Goal: Task Accomplishment & Management: Use online tool/utility

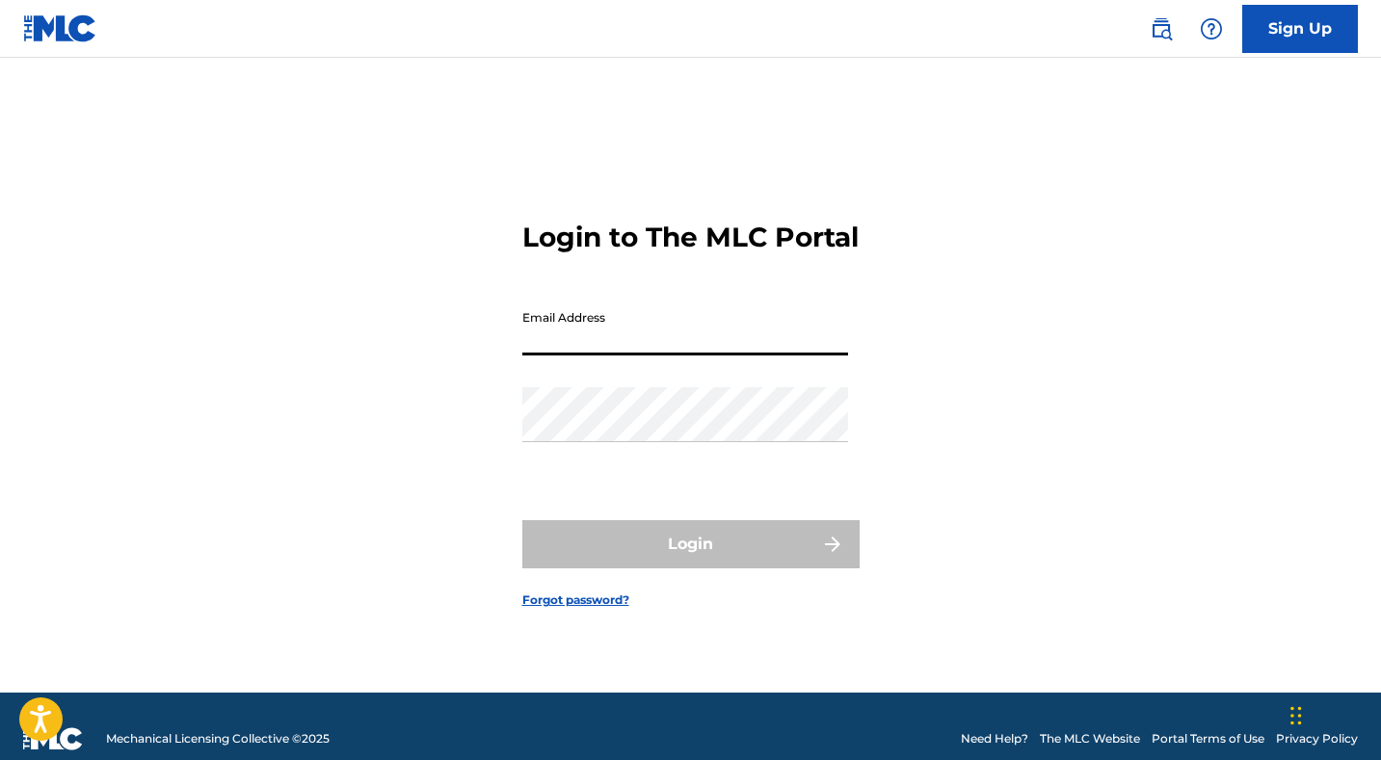
click at [654, 340] on input "Email Address" at bounding box center [685, 328] width 326 height 55
type input "[EMAIL_ADDRESS][DOMAIN_NAME]"
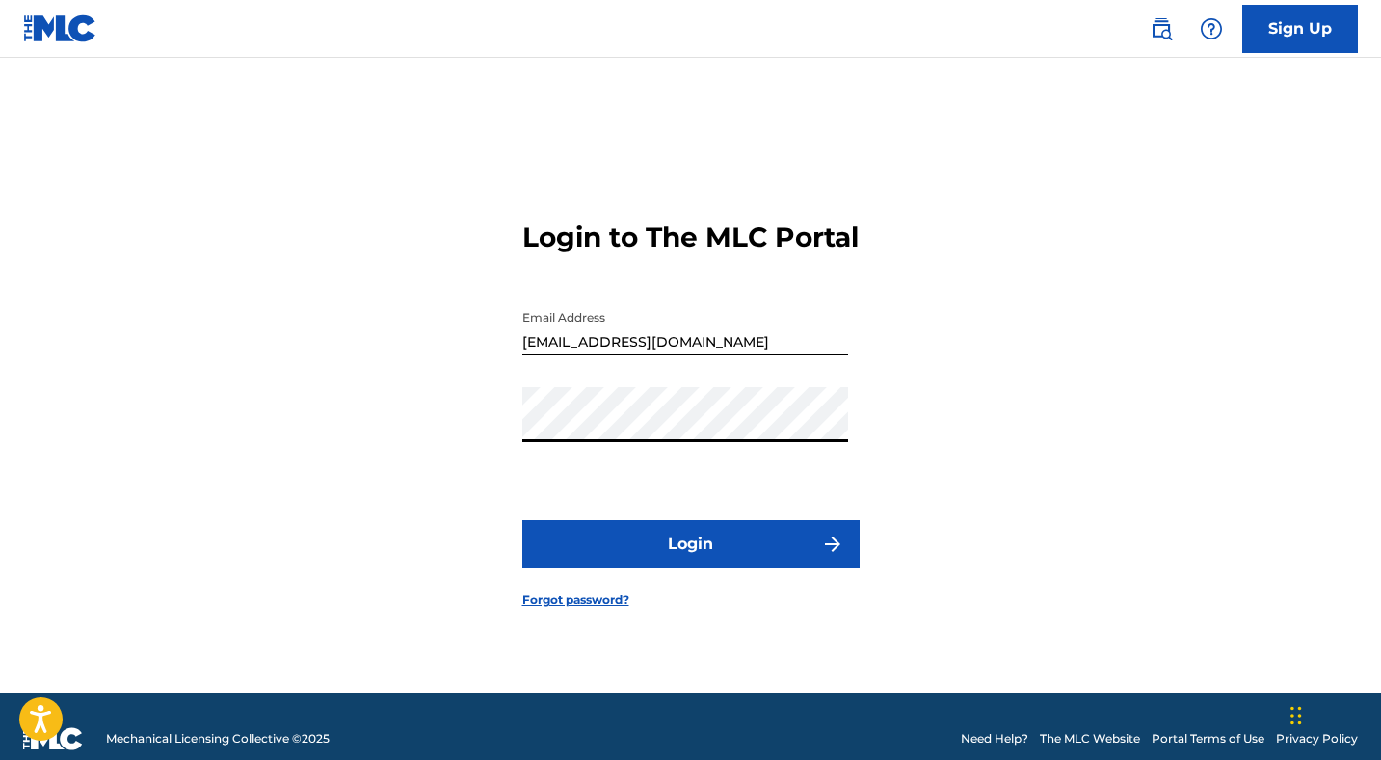
click at [522, 520] on button "Login" at bounding box center [690, 544] width 337 height 48
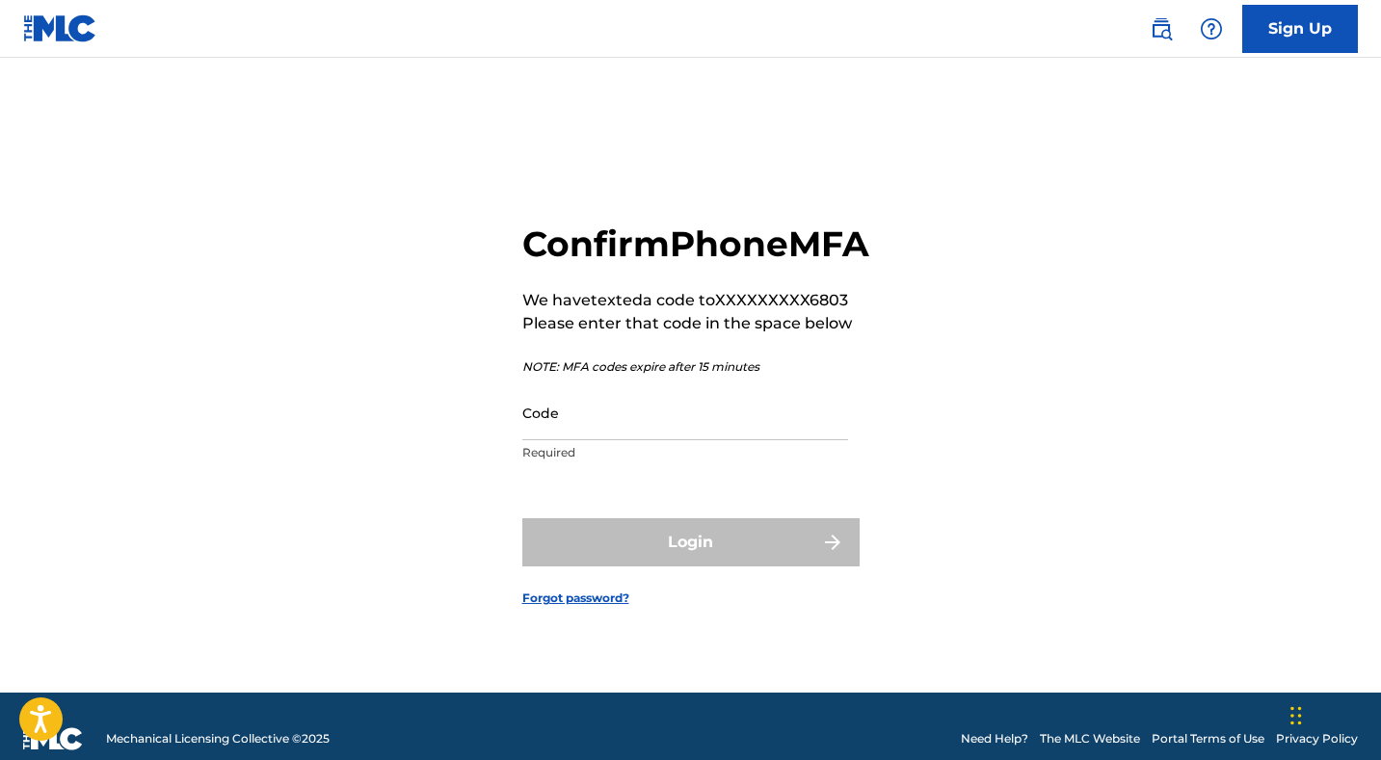
click at [604, 440] on input "Code" at bounding box center [685, 413] width 326 height 55
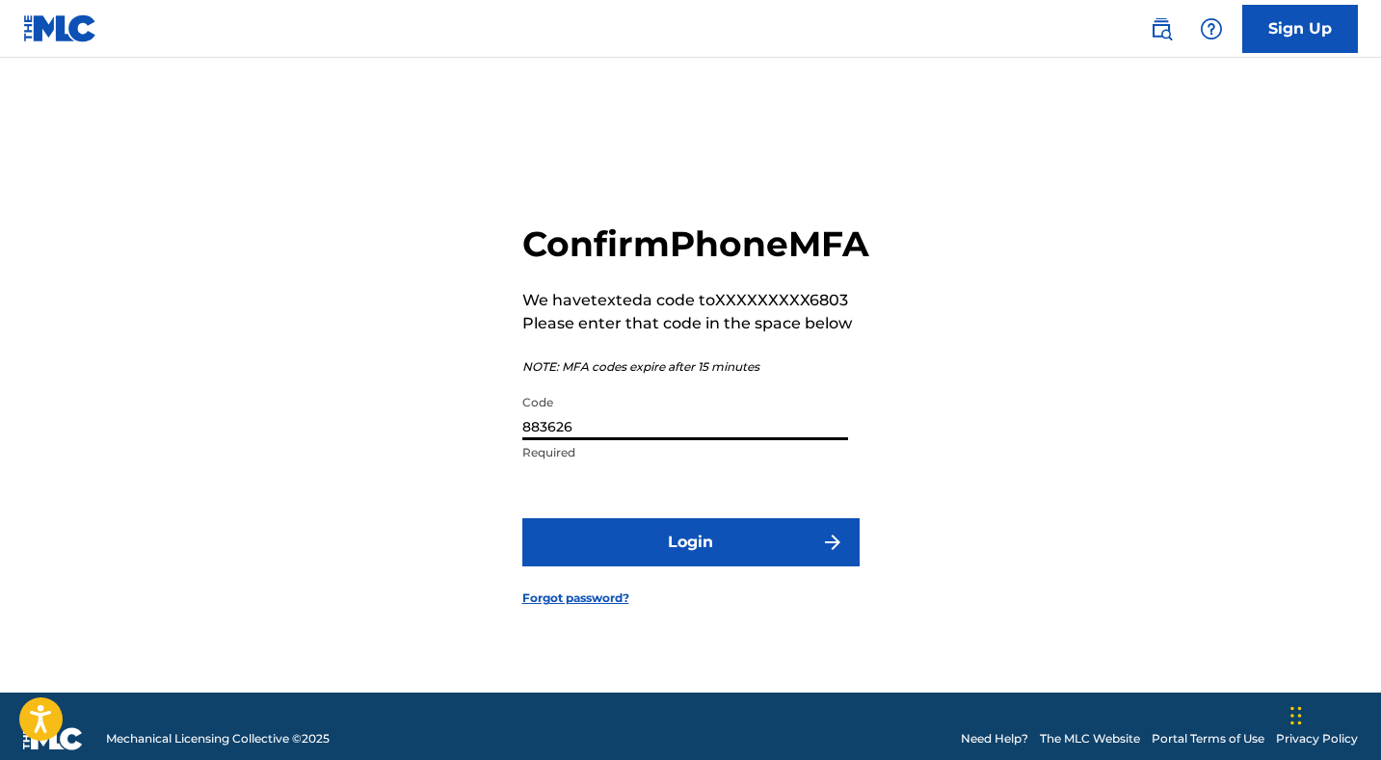
type input "883626"
click at [522, 519] on button "Login" at bounding box center [690, 543] width 337 height 48
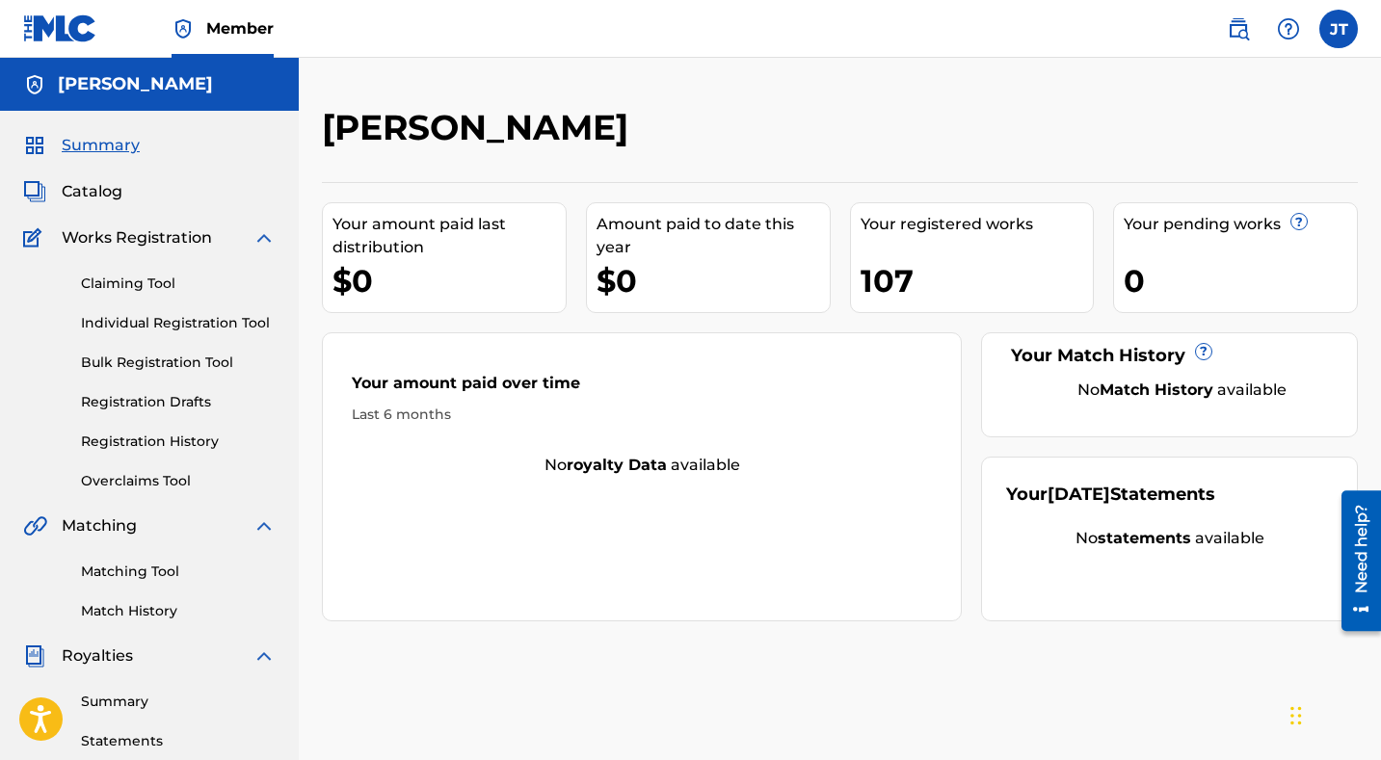
click at [146, 439] on link "Registration History" at bounding box center [178, 442] width 195 height 20
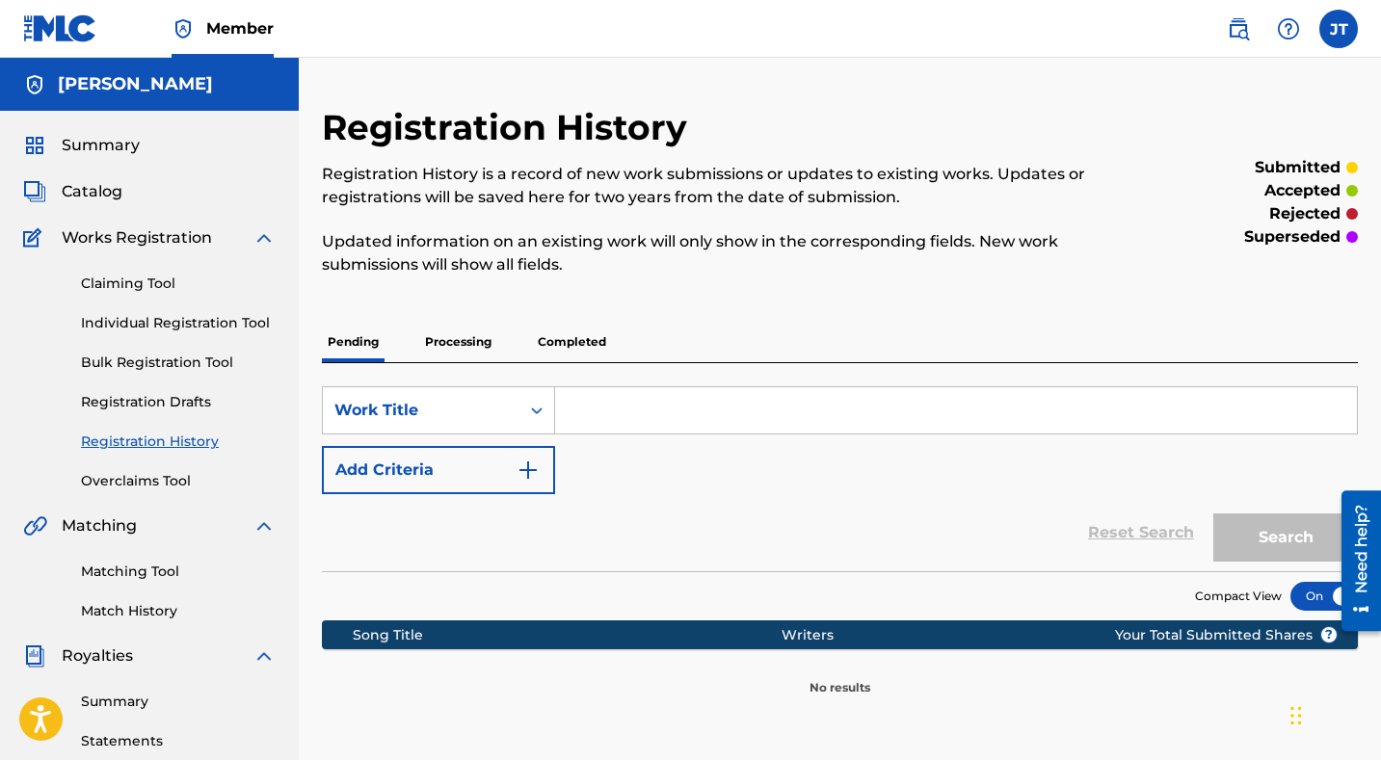
click at [447, 348] on p "Processing" at bounding box center [458, 342] width 78 height 40
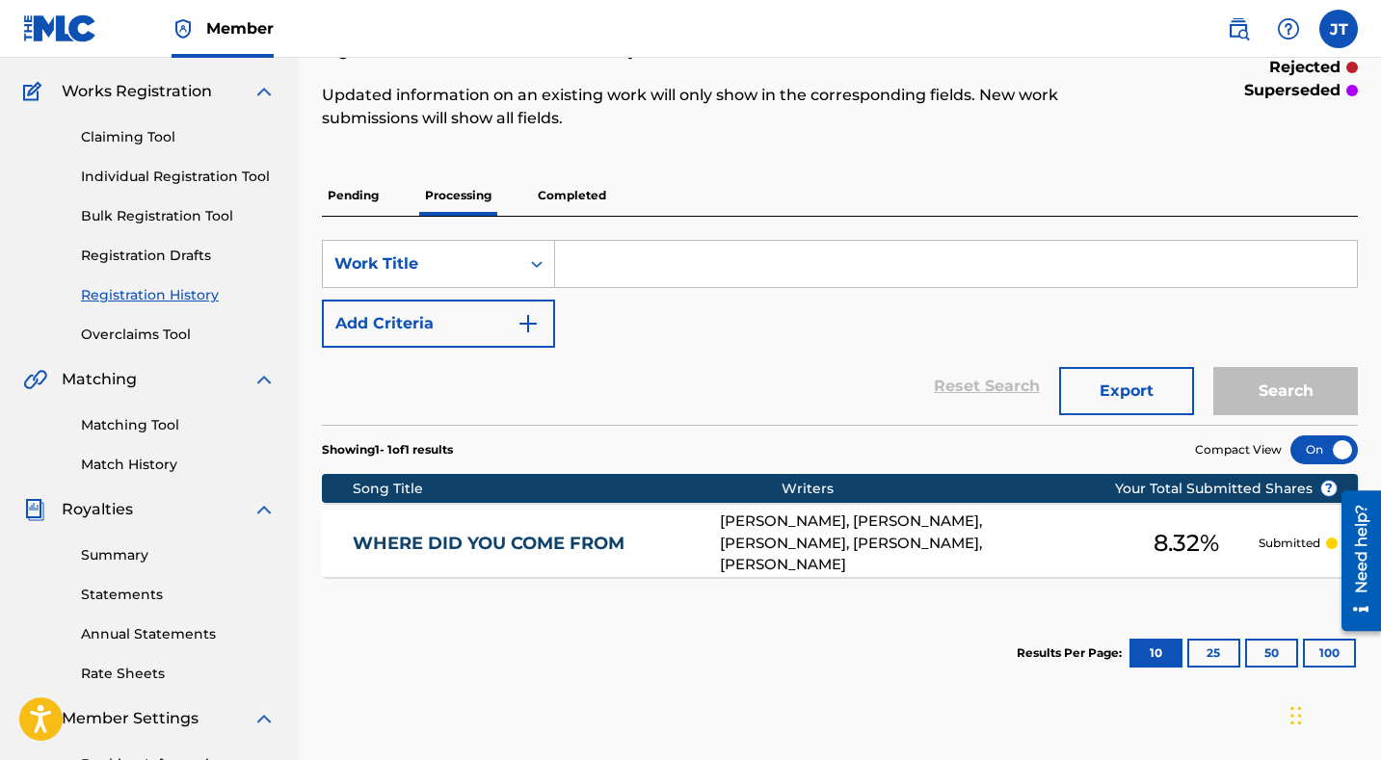
scroll to position [147, 0]
click at [542, 204] on p "Completed" at bounding box center [572, 194] width 80 height 40
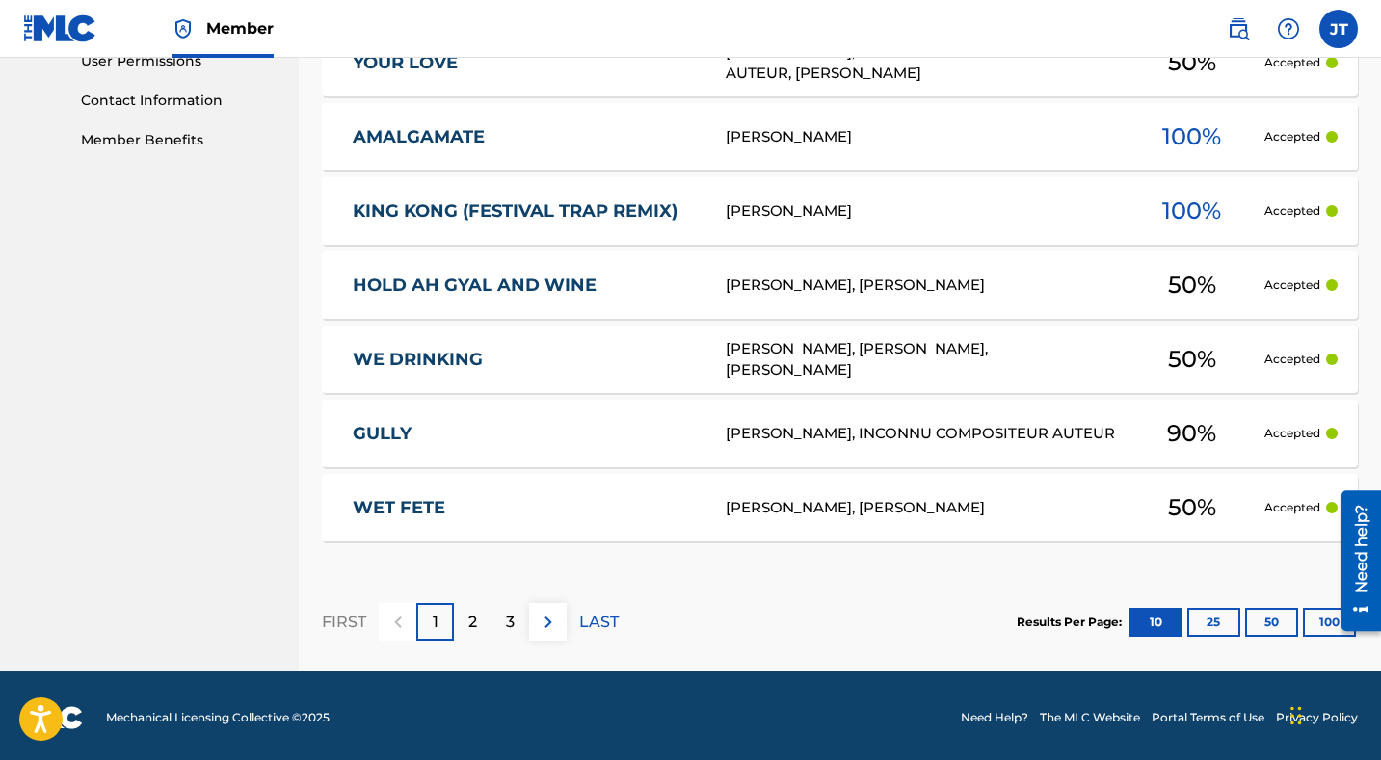
scroll to position [924, 0]
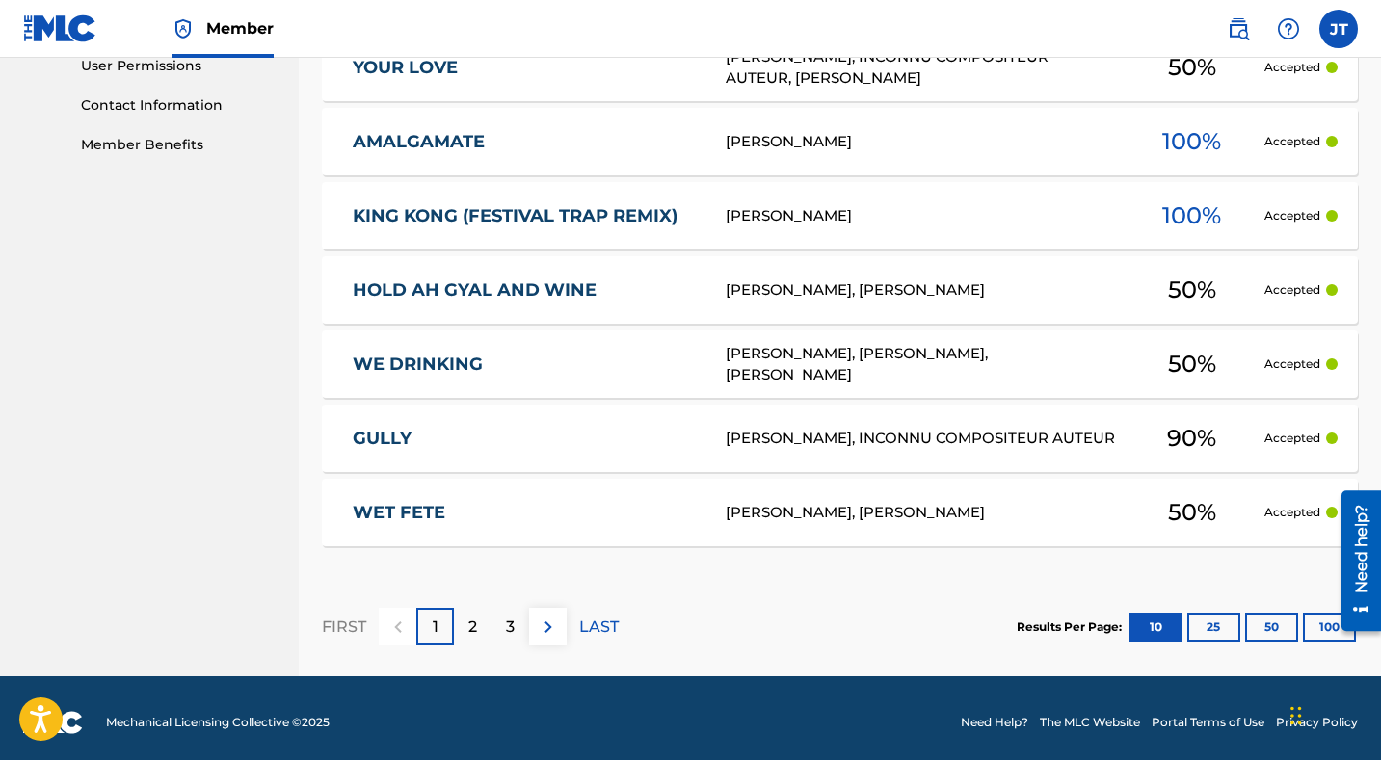
click at [1331, 640] on button "100" at bounding box center [1329, 627] width 53 height 29
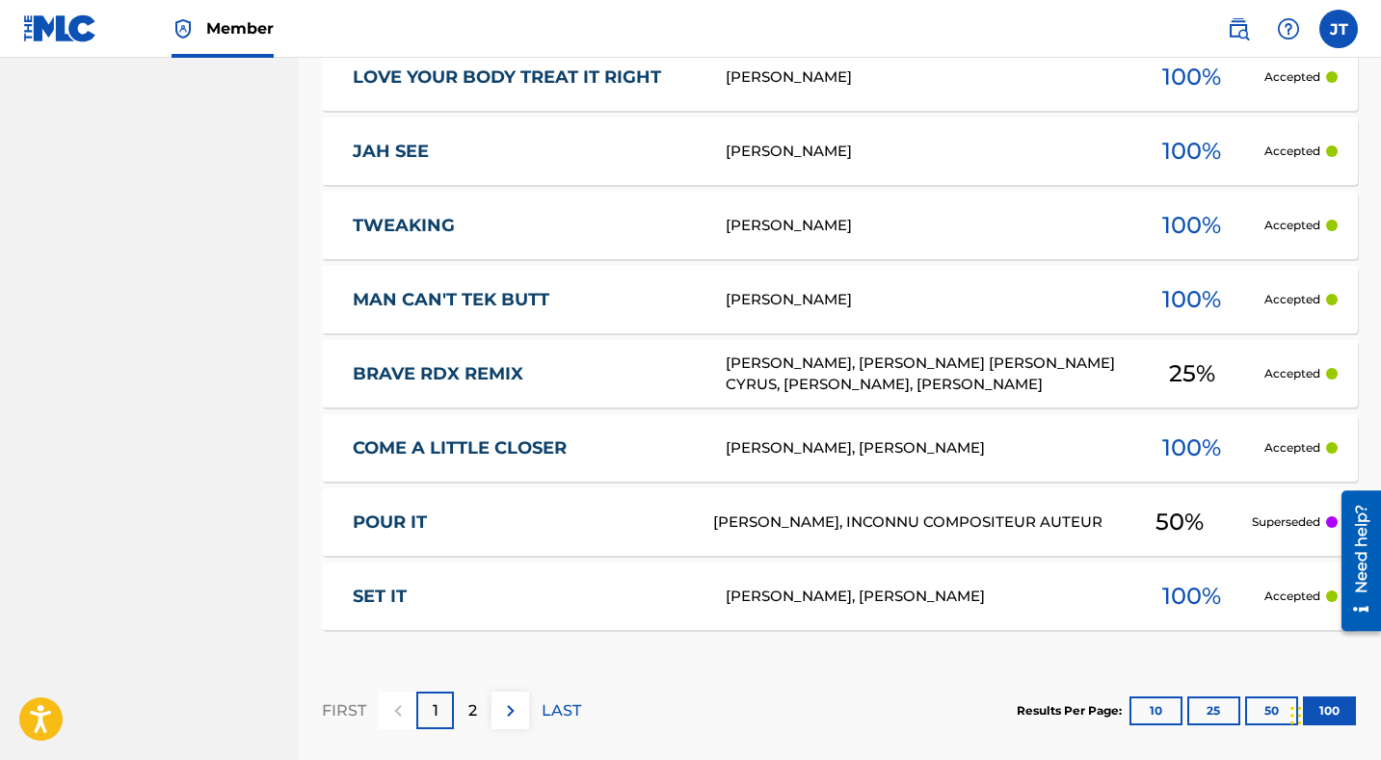
scroll to position [7520, 0]
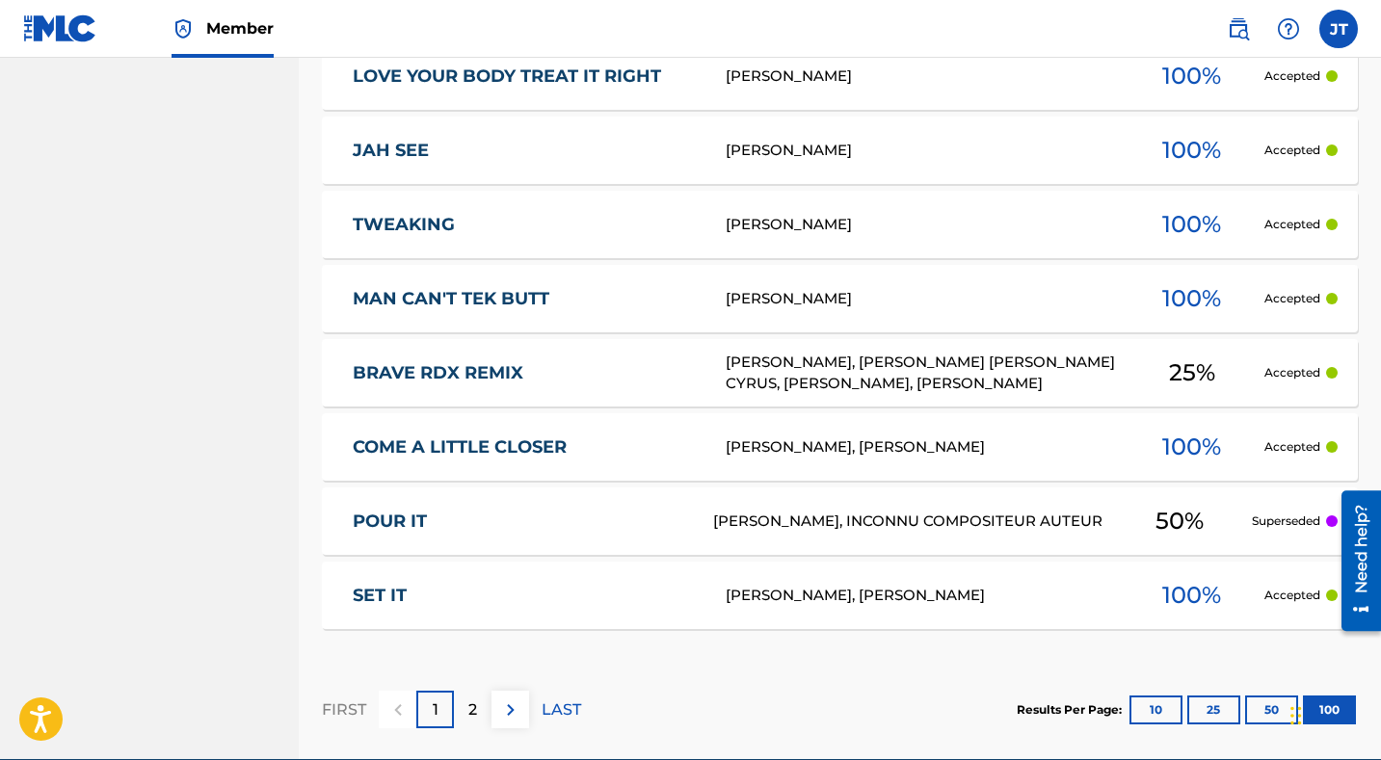
click at [720, 526] on div "[PERSON_NAME], INCONNU COMPOSITEUR AUTEUR" at bounding box center [910, 522] width 394 height 22
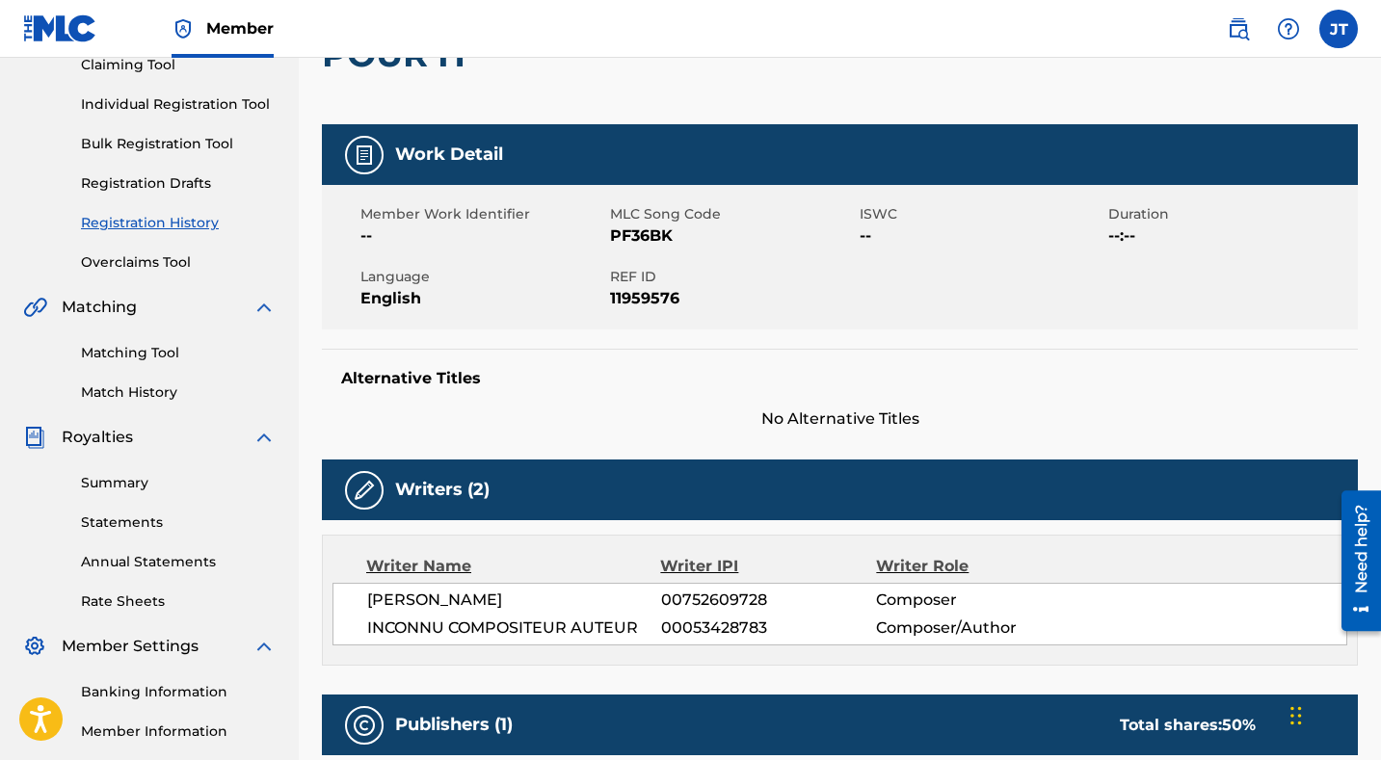
scroll to position [43, 0]
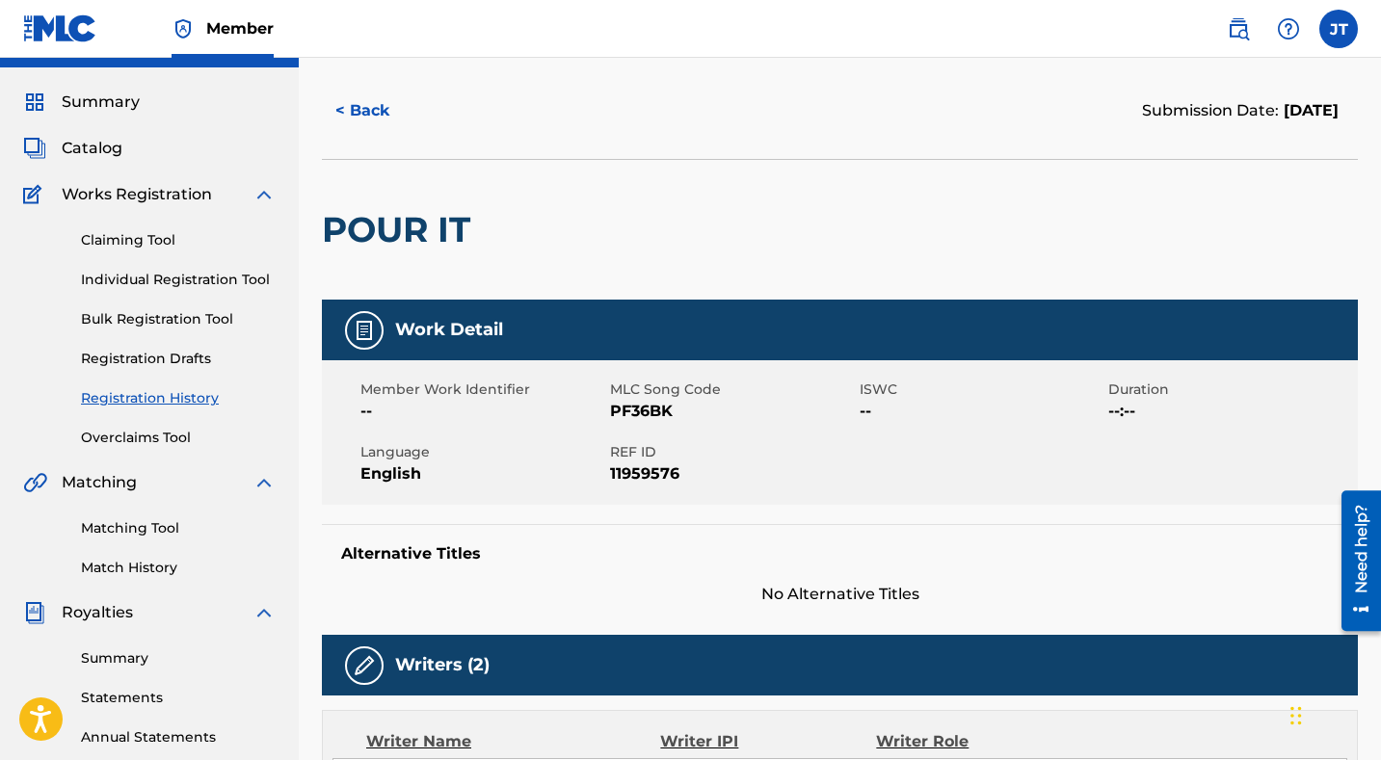
click at [371, 326] on img at bounding box center [364, 330] width 23 height 23
click at [356, 115] on button "< Back" at bounding box center [380, 111] width 116 height 48
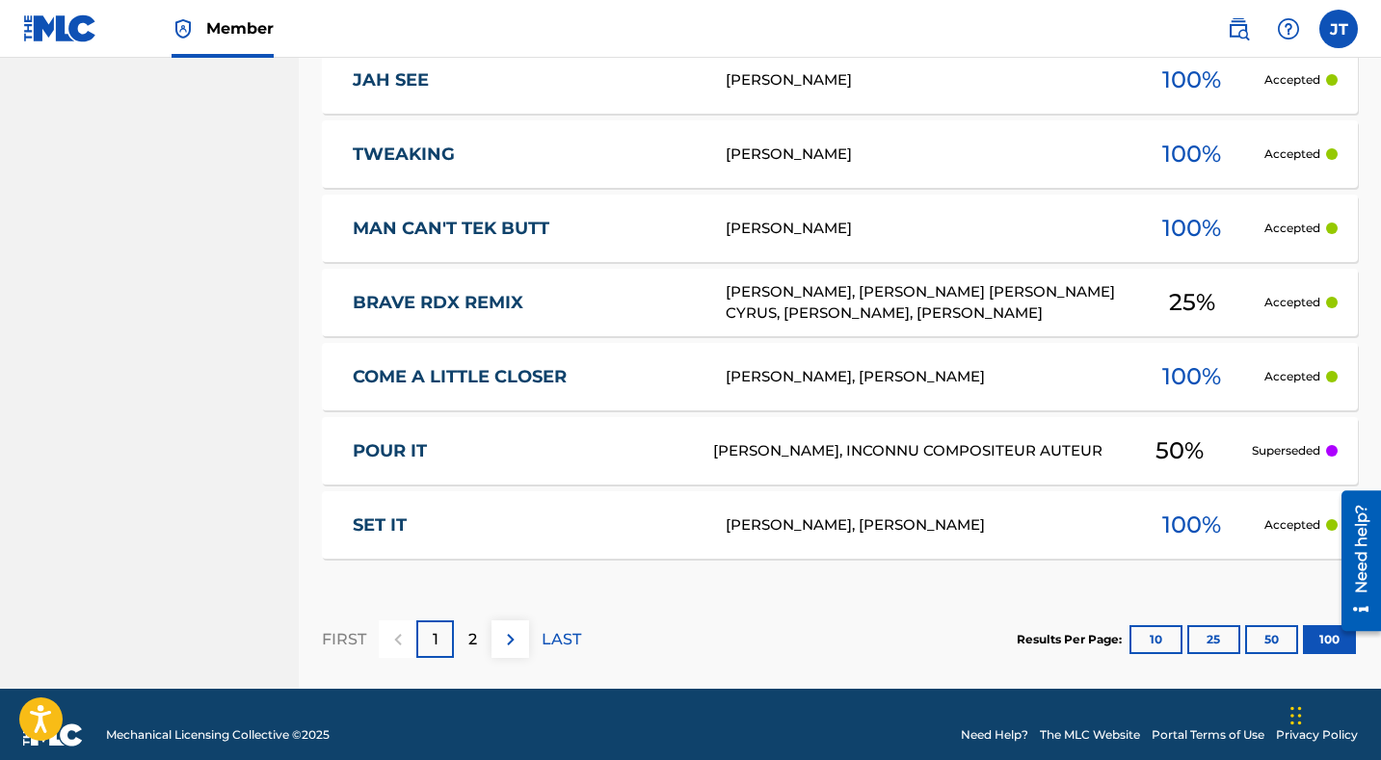
scroll to position [7612, 0]
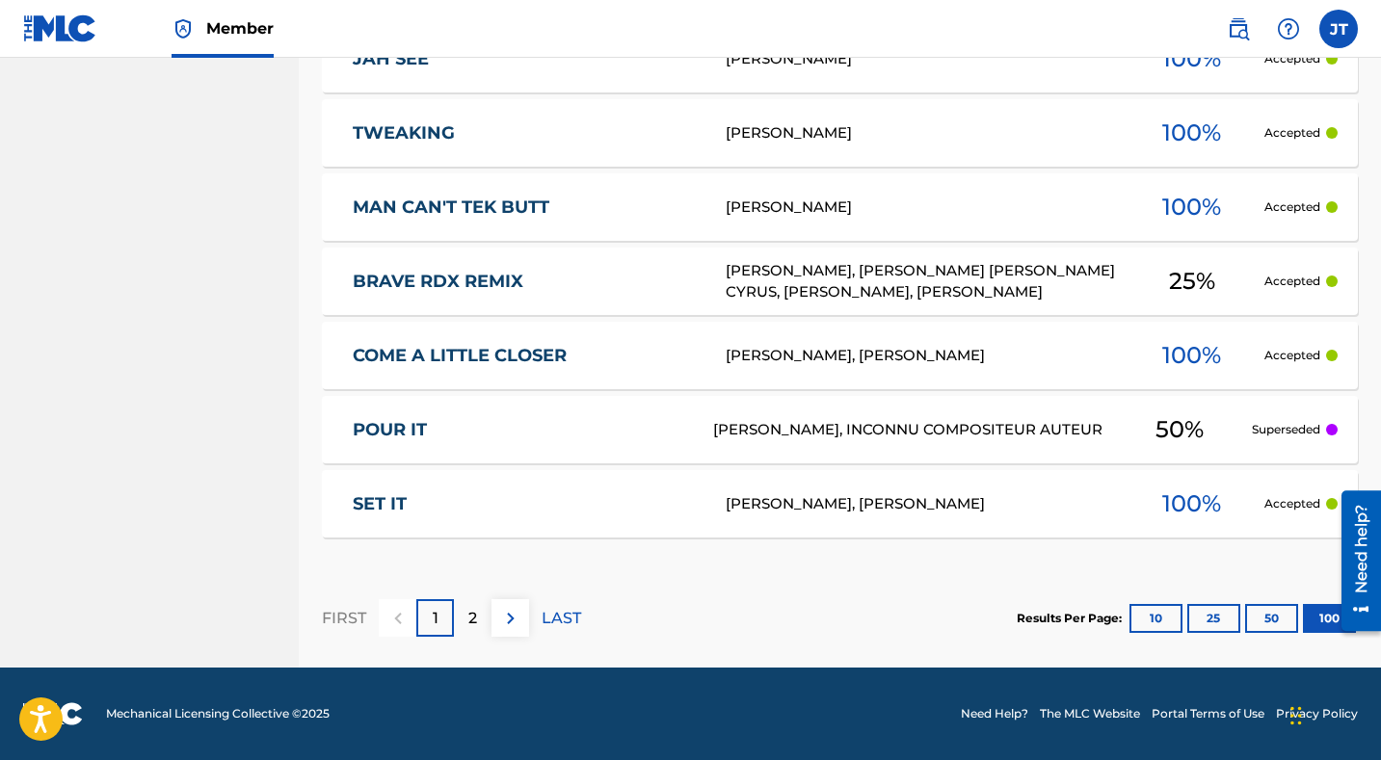
click at [466, 618] on div "2" at bounding box center [473, 618] width 38 height 38
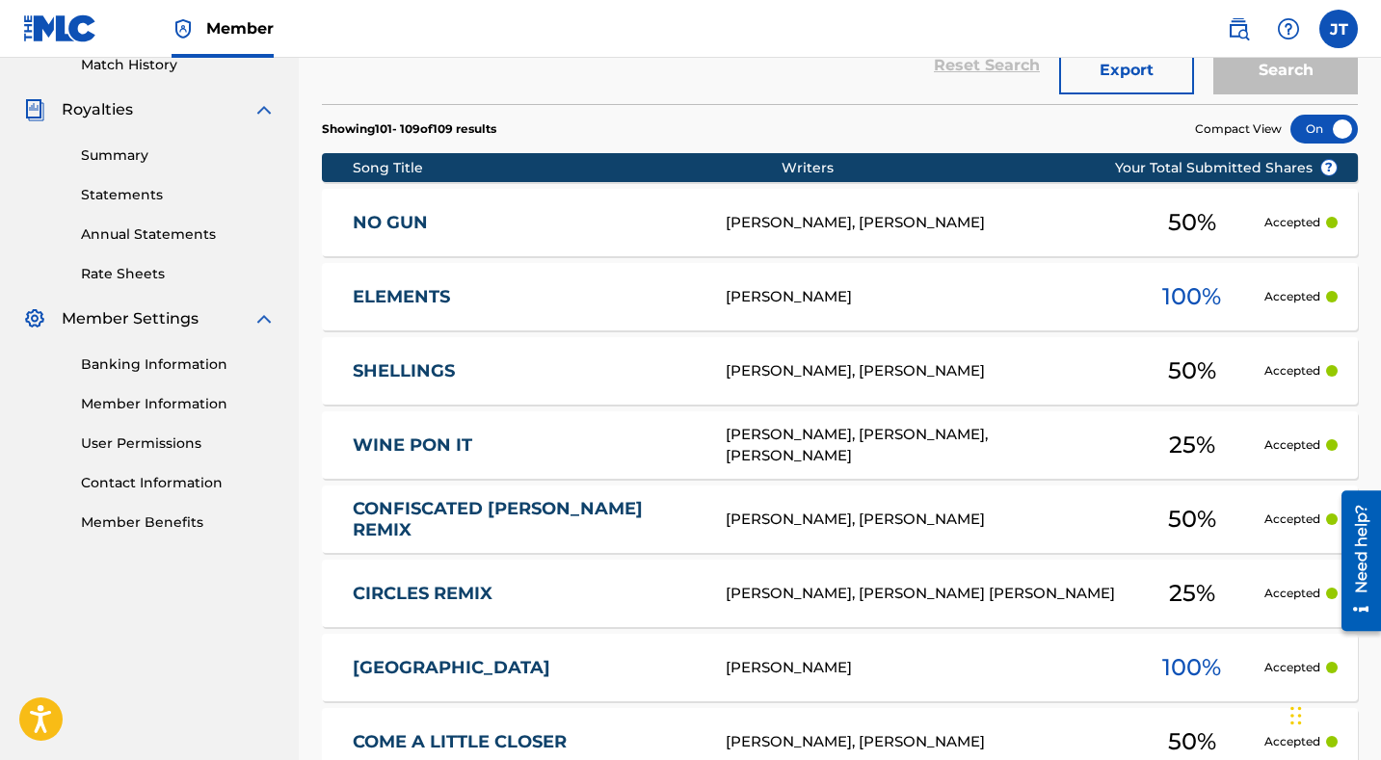
scroll to position [548, 0]
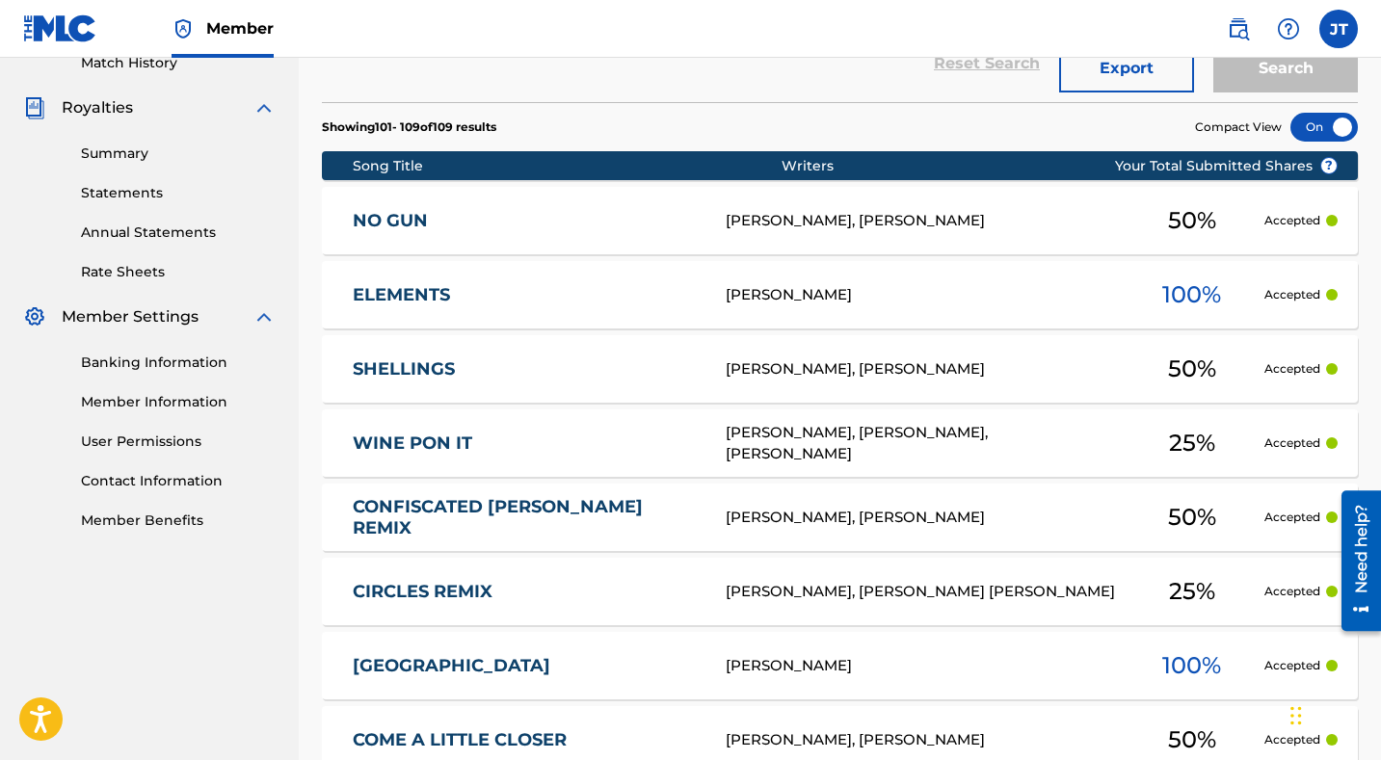
click at [123, 231] on link "Annual Statements" at bounding box center [178, 233] width 195 height 20
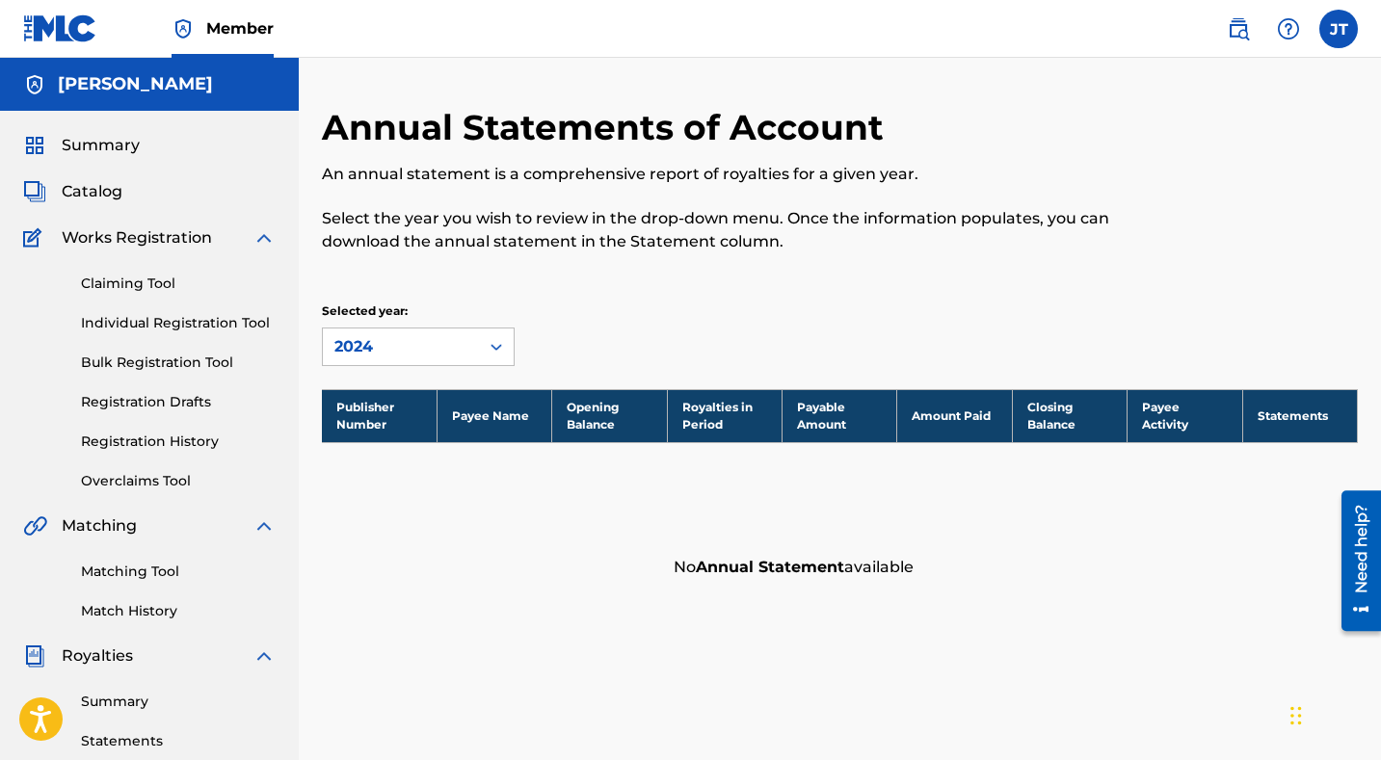
click at [108, 323] on link "Individual Registration Tool" at bounding box center [178, 323] width 195 height 20
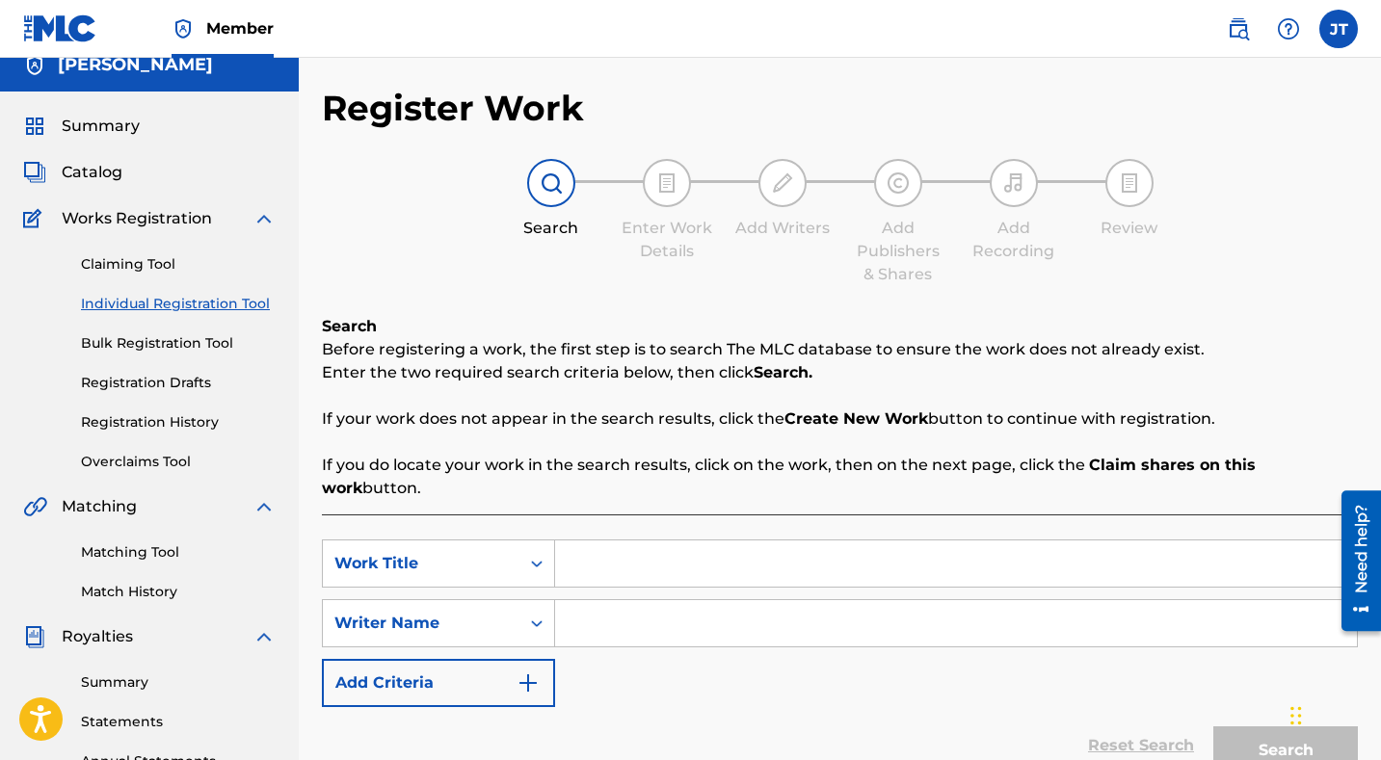
scroll to position [7, 0]
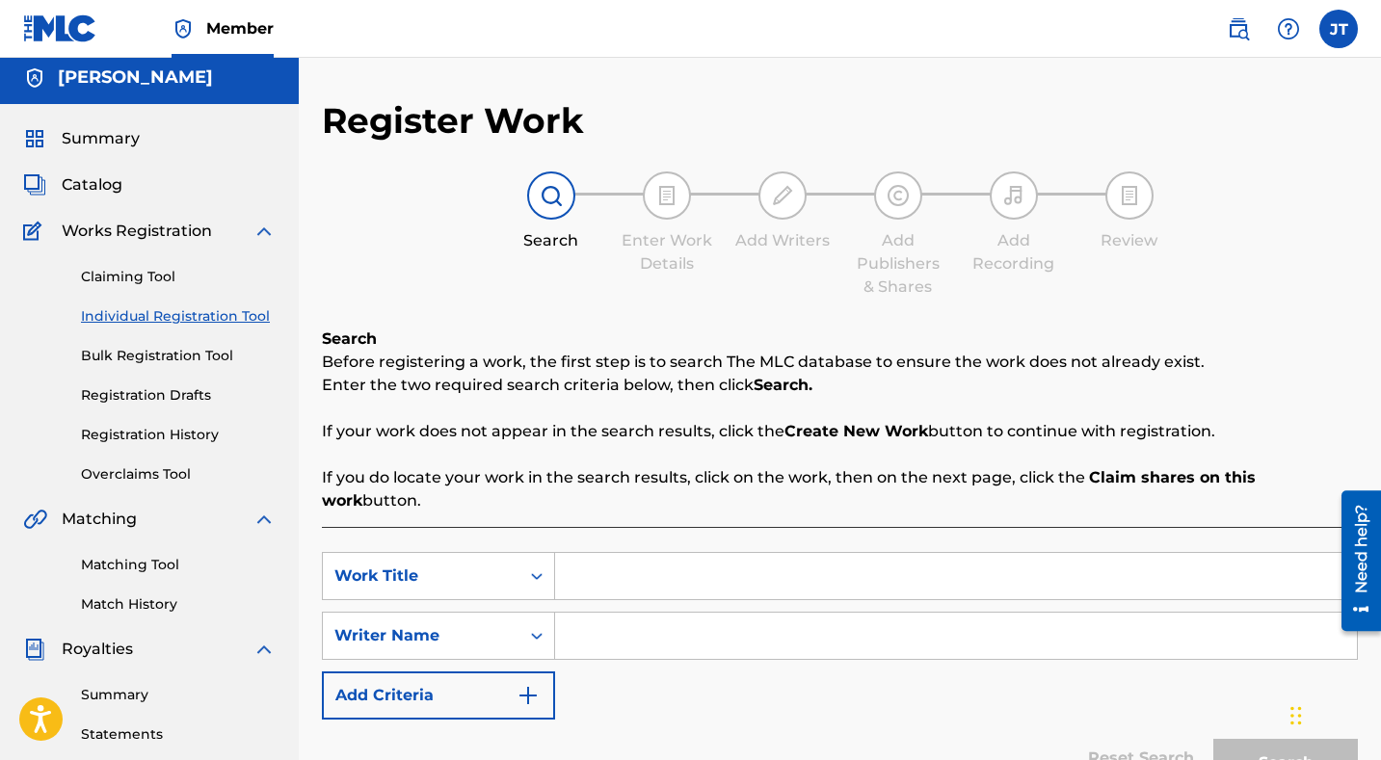
click at [105, 184] on span "Catalog" at bounding box center [92, 184] width 61 height 23
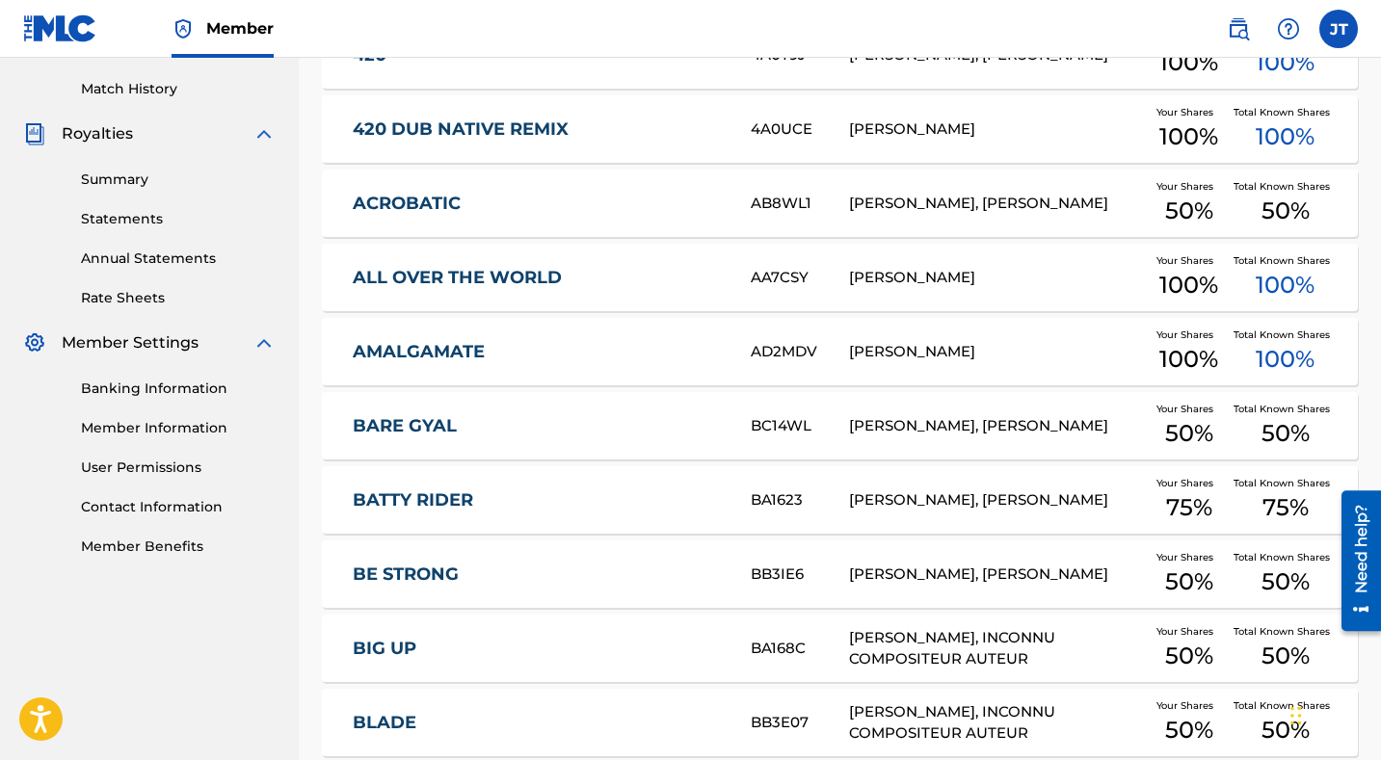
scroll to position [710, 0]
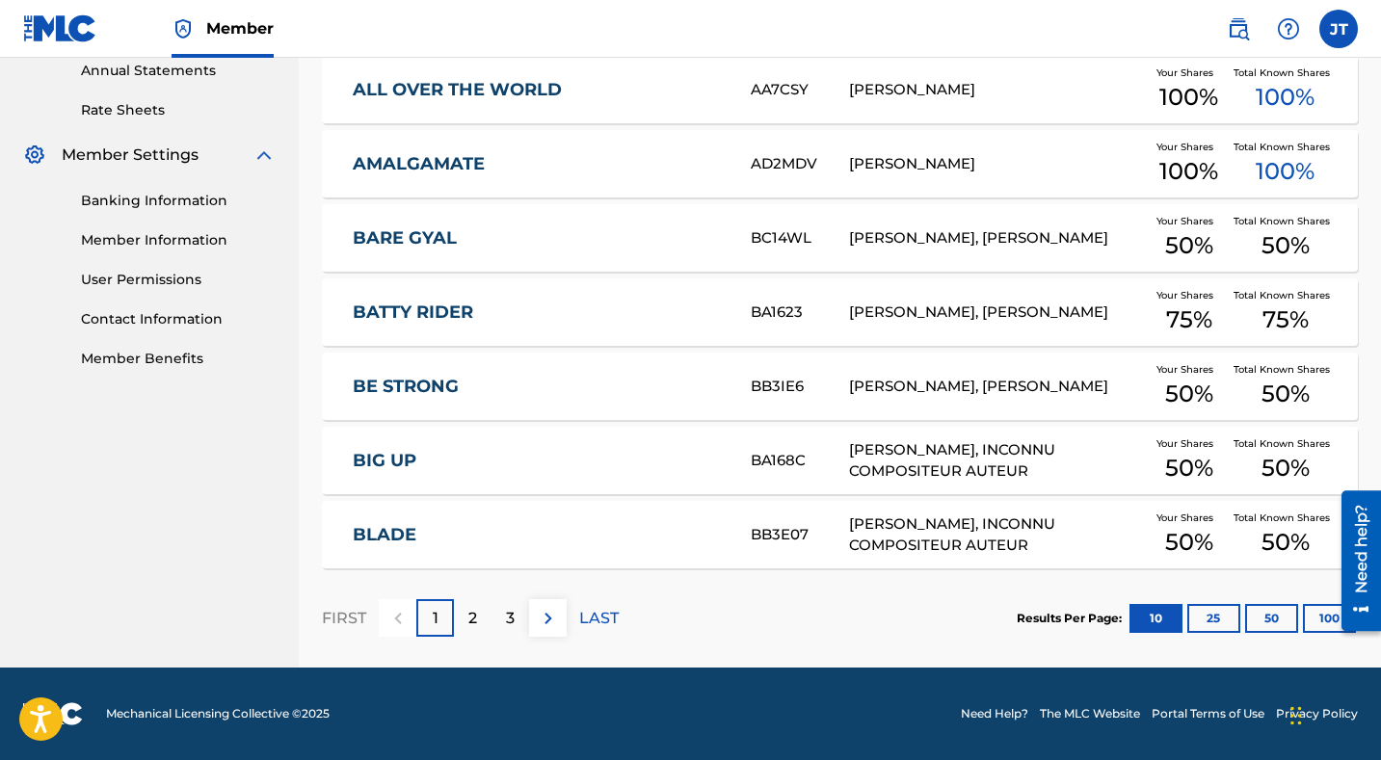
click at [130, 317] on link "Contact Information" at bounding box center [178, 319] width 195 height 20
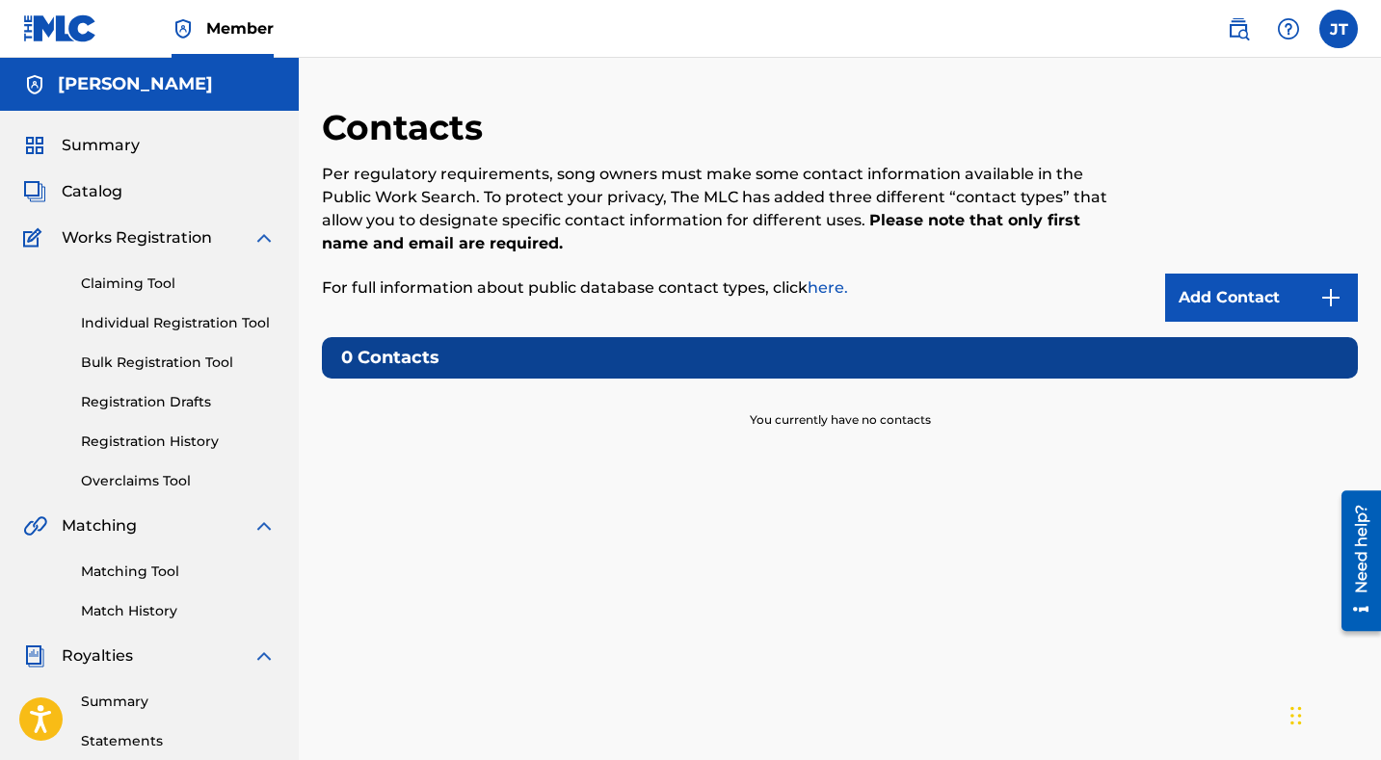
click at [51, 36] on img at bounding box center [60, 28] width 74 height 28
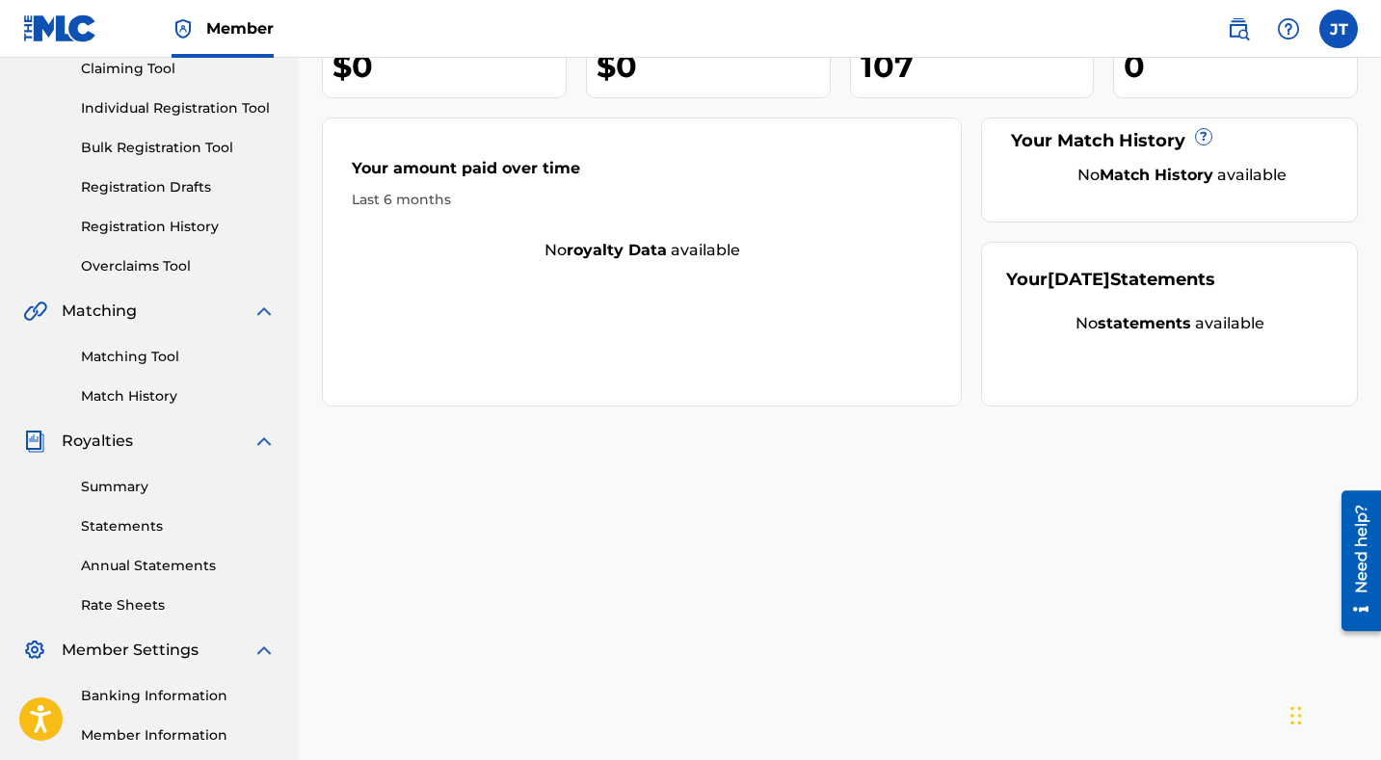
scroll to position [226, 0]
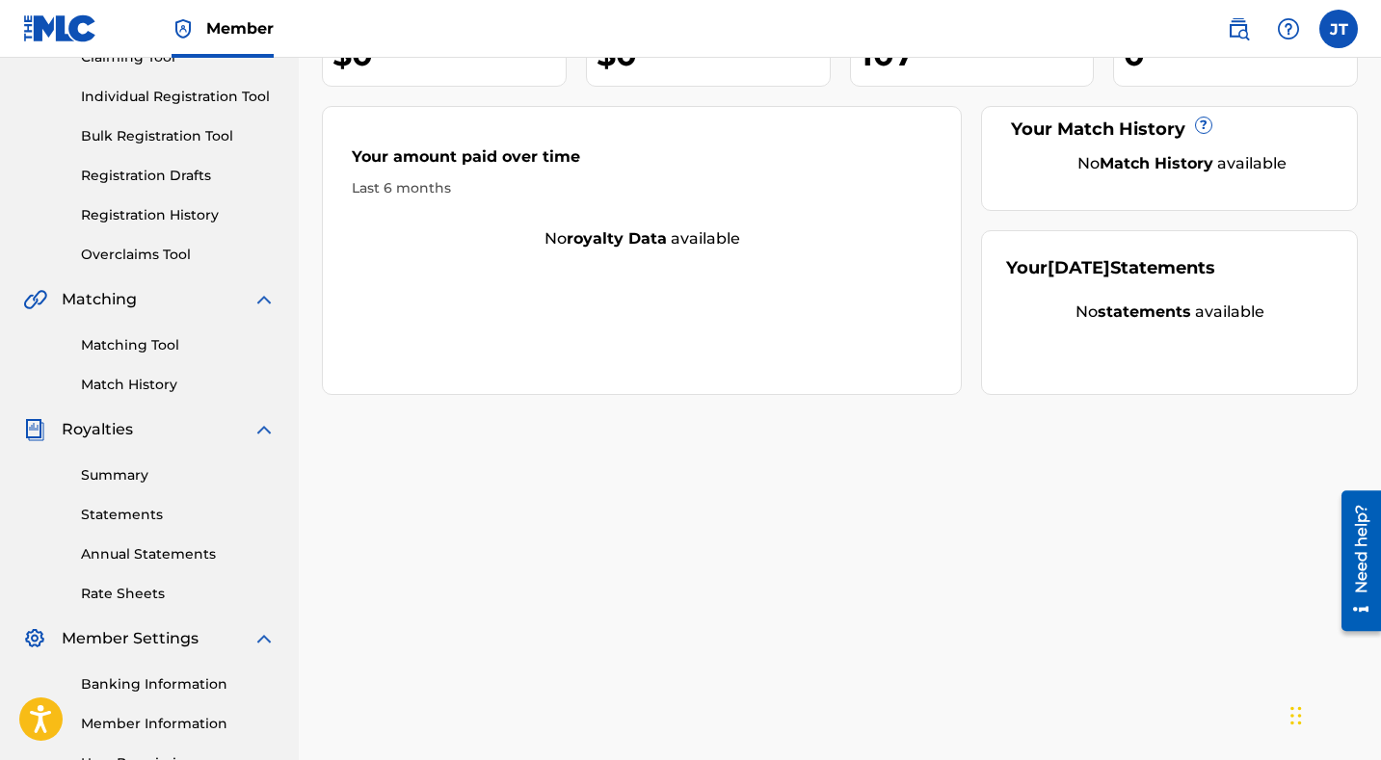
click at [164, 589] on link "Rate Sheets" at bounding box center [178, 594] width 195 height 20
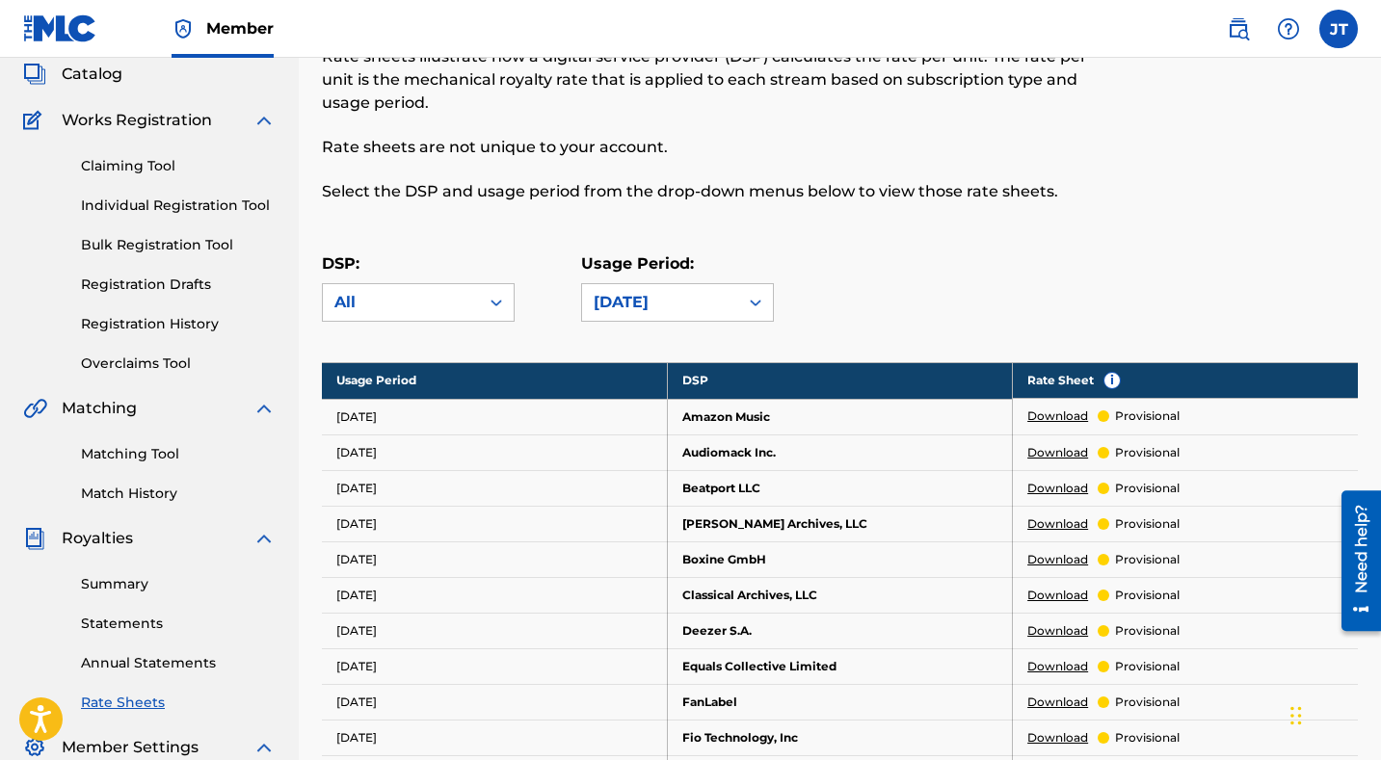
scroll to position [119, 0]
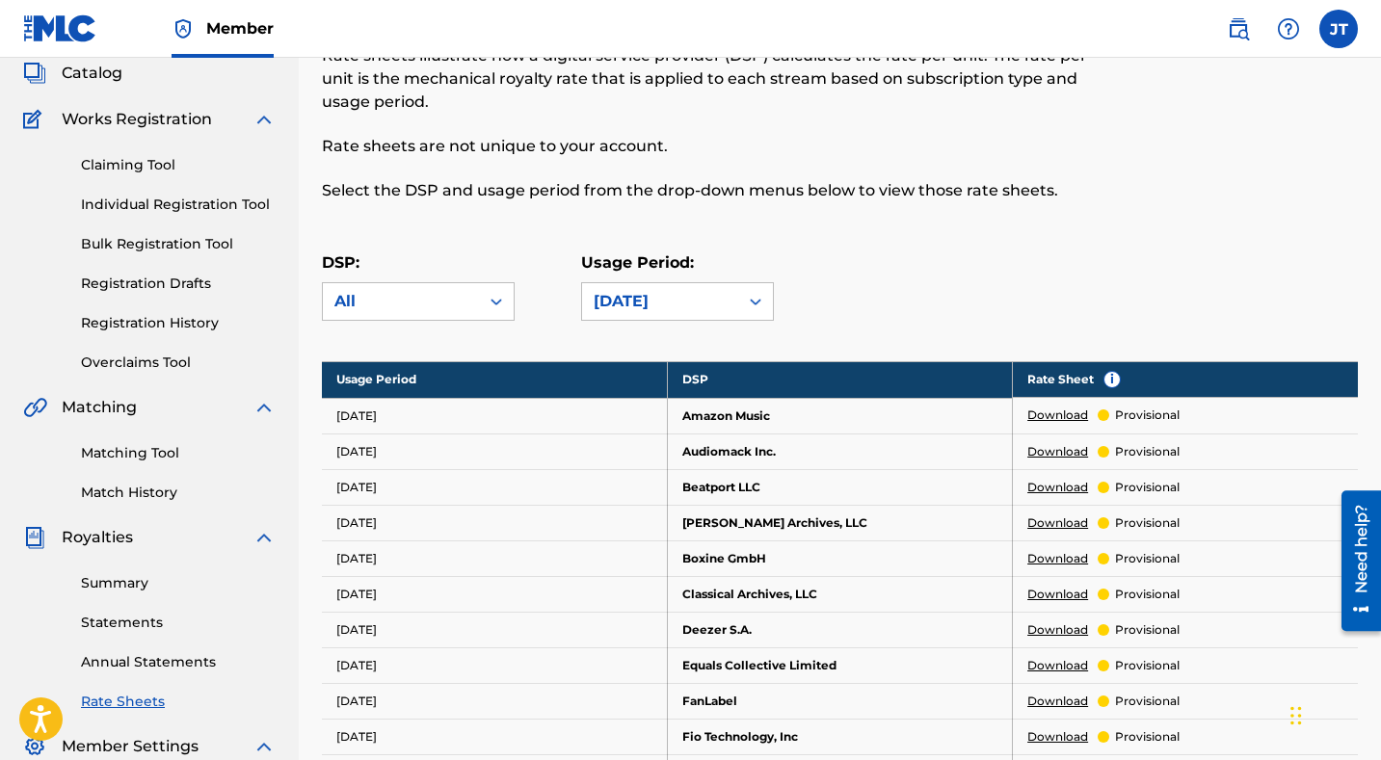
click at [183, 210] on link "Individual Registration Tool" at bounding box center [178, 205] width 195 height 20
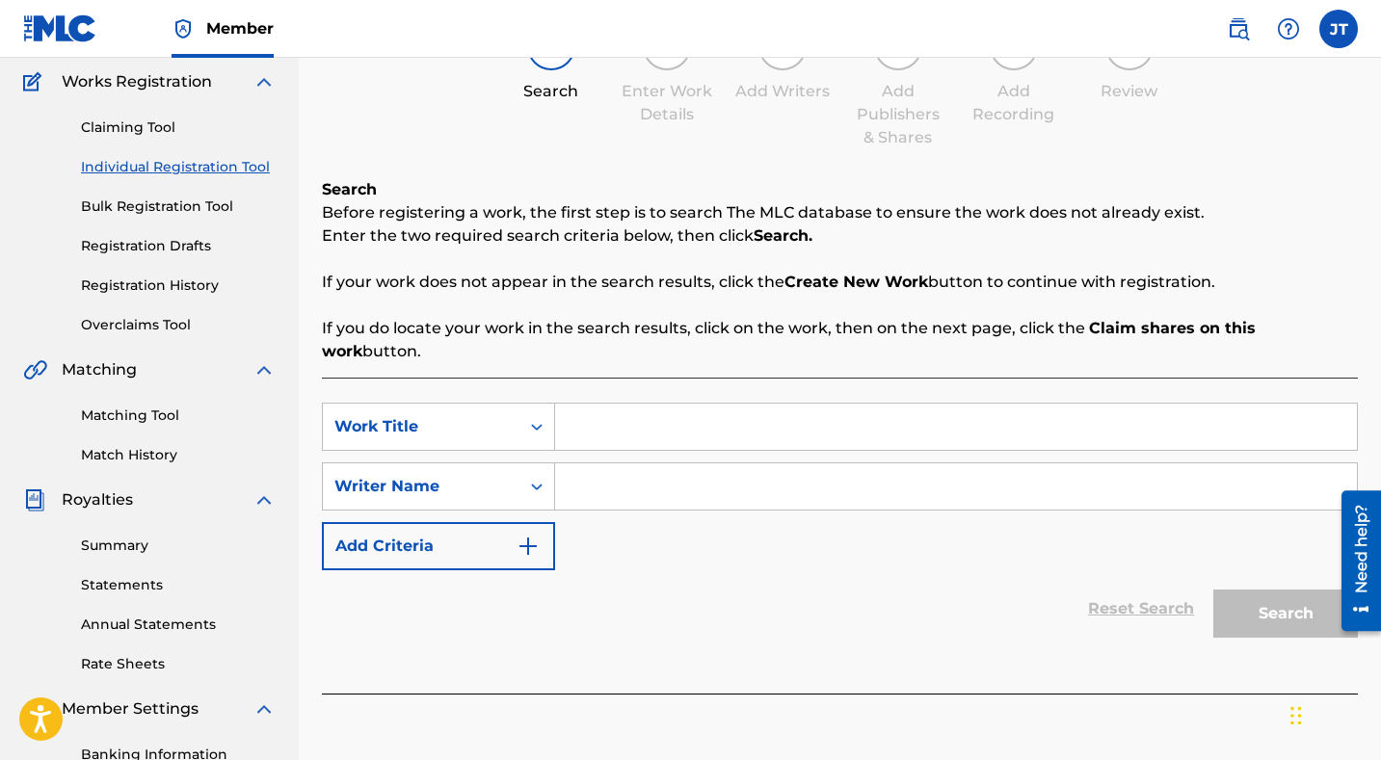
scroll to position [157, 0]
click at [637, 417] on input "Search Form" at bounding box center [956, 426] width 802 height 46
type input "[PERSON_NAME]"
click at [660, 463] on input "Search Form" at bounding box center [956, 486] width 802 height 46
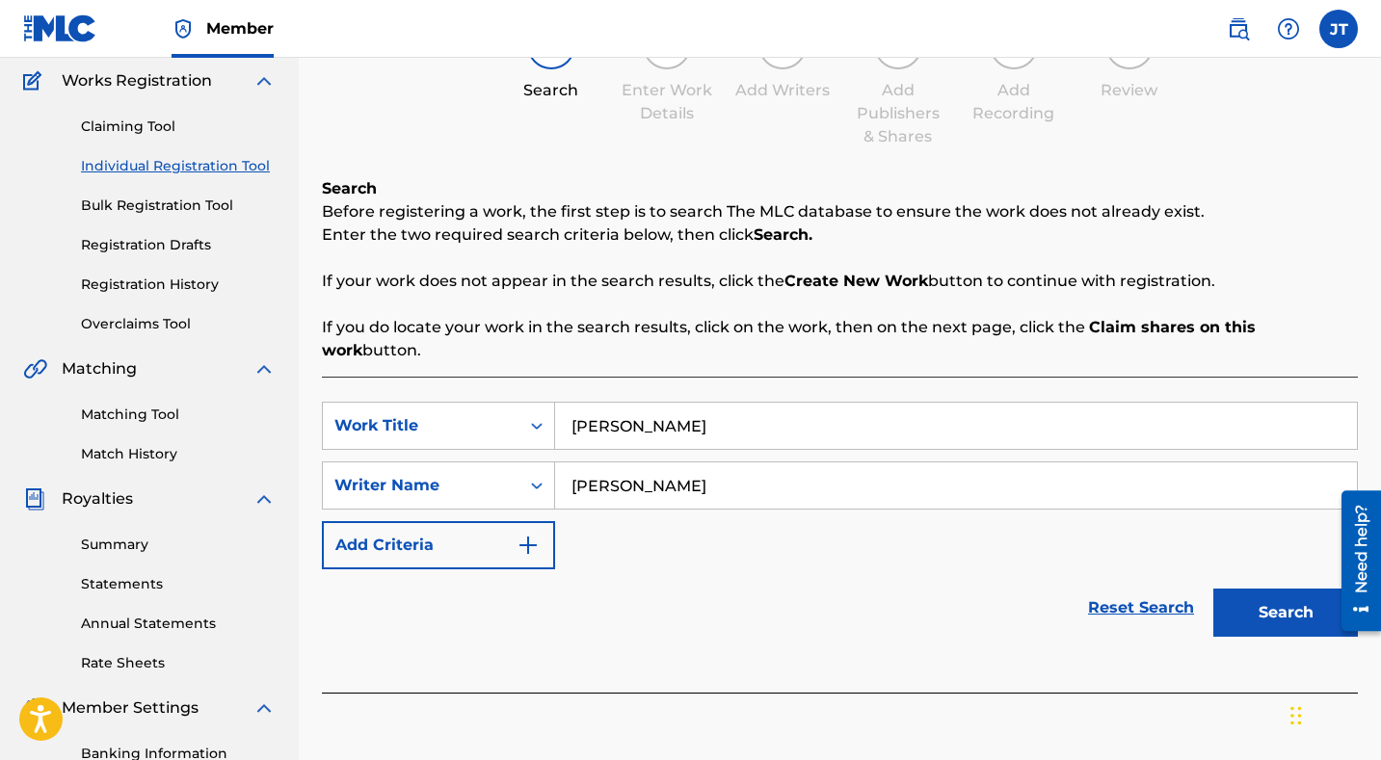
type input "[PERSON_NAME]"
click at [1240, 592] on button "Search" at bounding box center [1285, 613] width 145 height 48
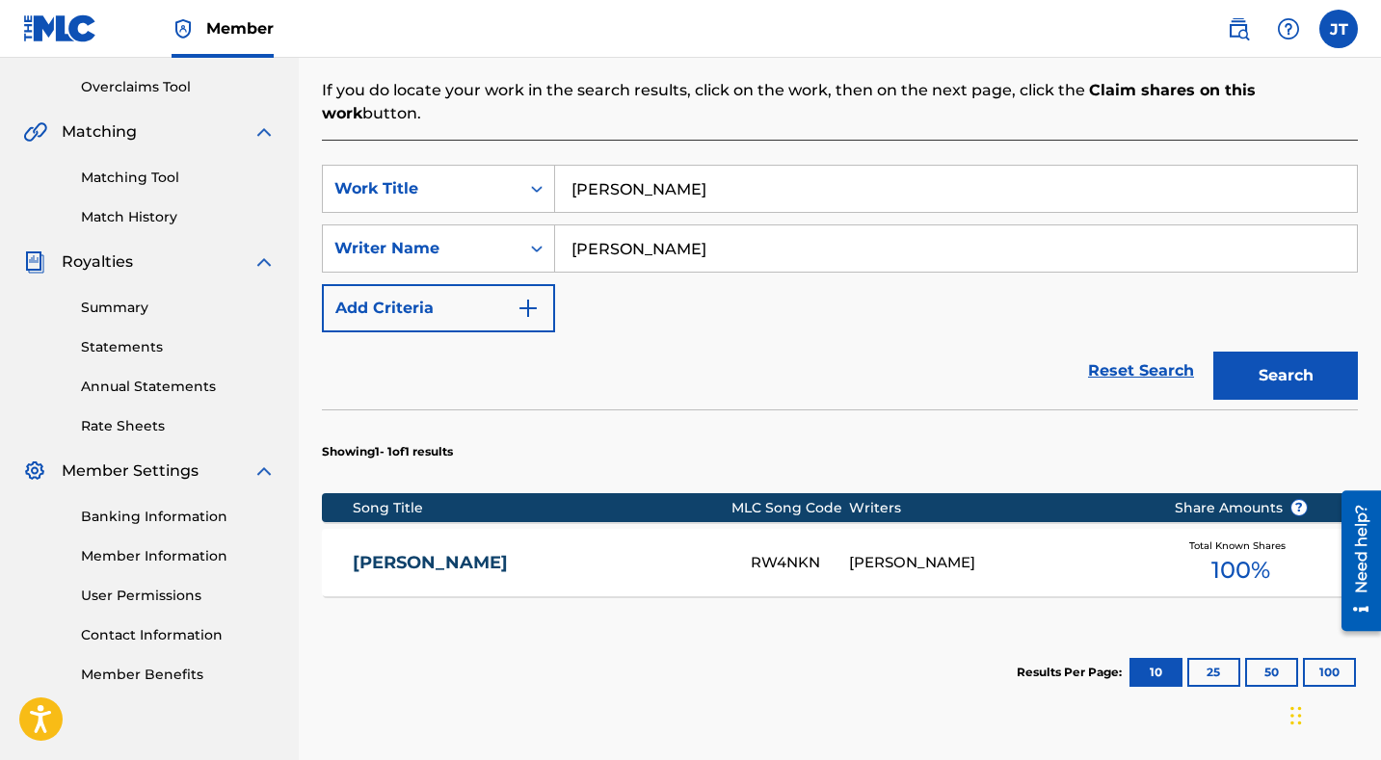
scroll to position [396, 0]
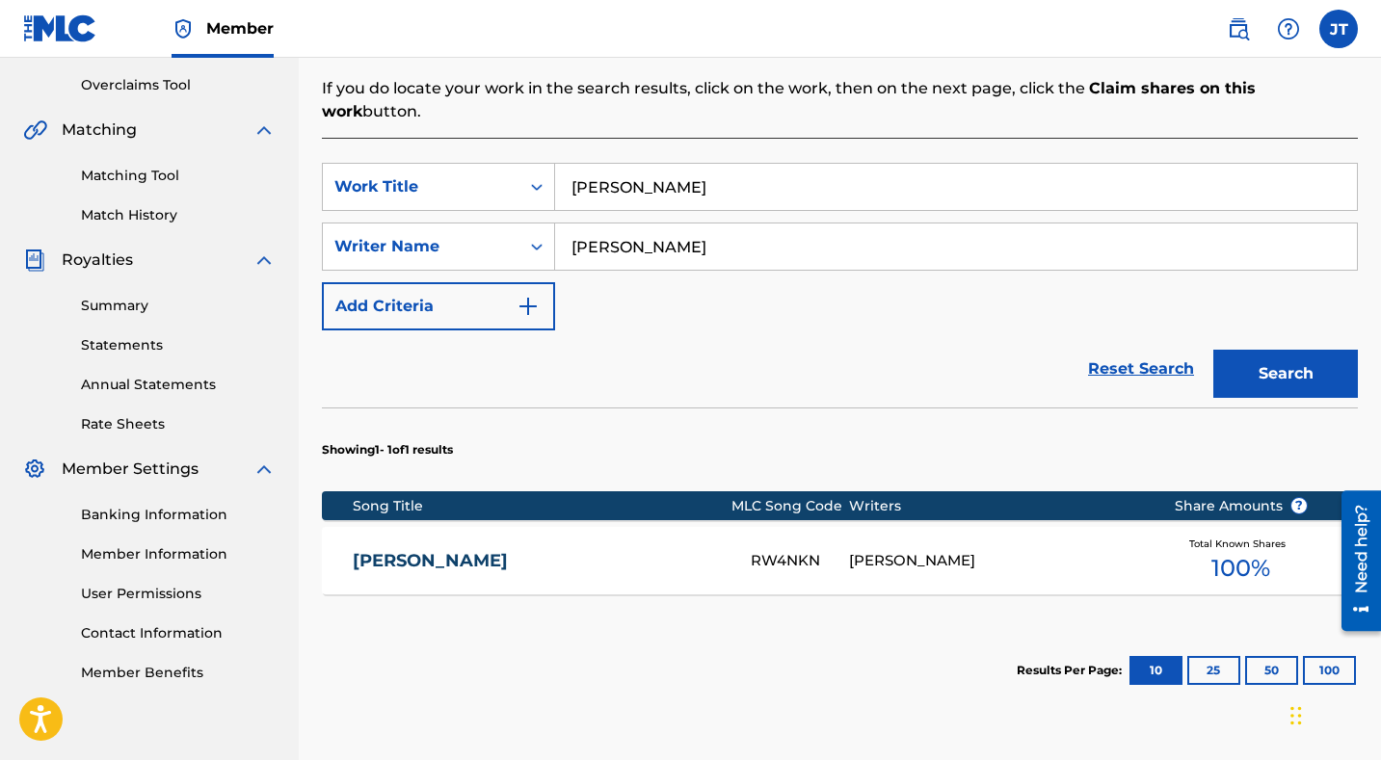
click at [1045, 550] on div "[PERSON_NAME]" at bounding box center [996, 561] width 295 height 22
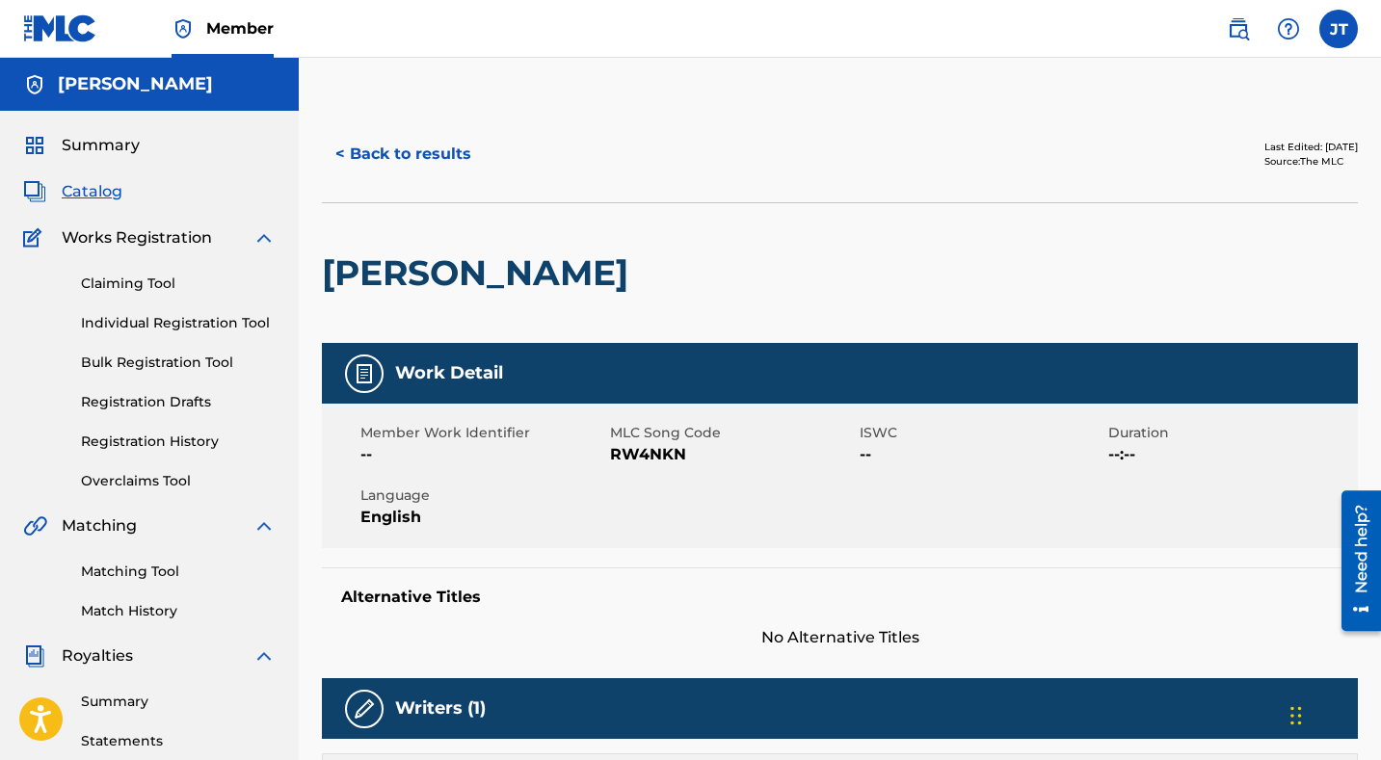
click at [161, 290] on link "Claiming Tool" at bounding box center [178, 284] width 195 height 20
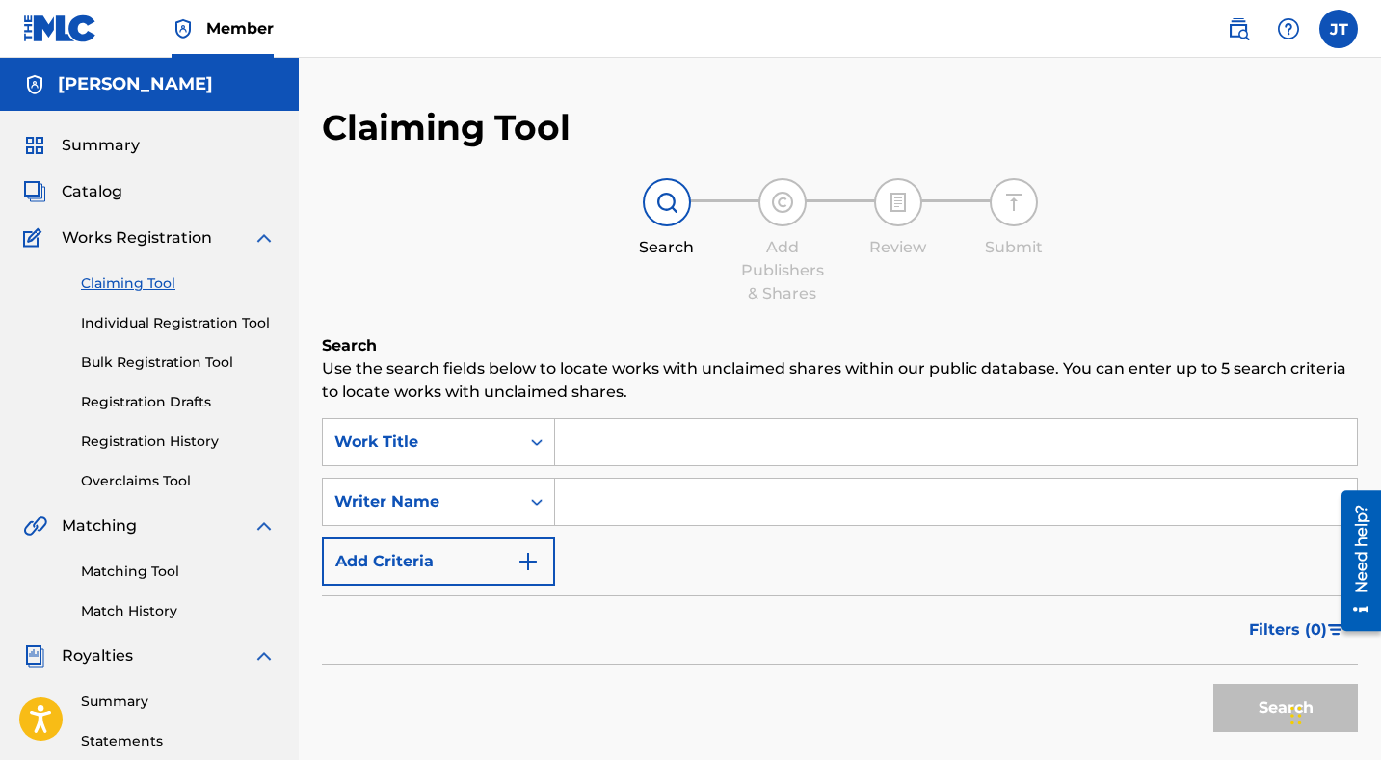
click at [600, 448] on input "Search Form" at bounding box center [956, 442] width 802 height 46
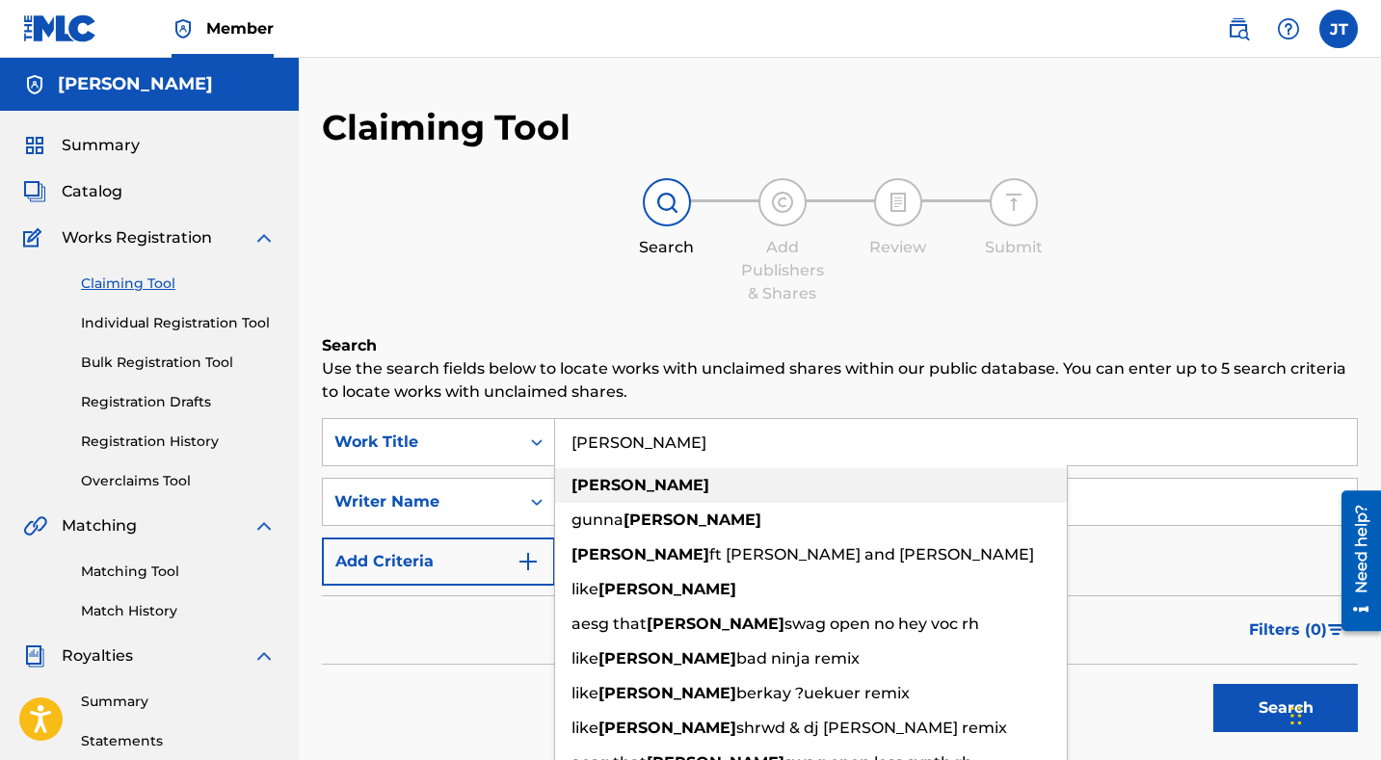
type input "[PERSON_NAME]"
click at [638, 489] on div "[PERSON_NAME]" at bounding box center [811, 485] width 512 height 35
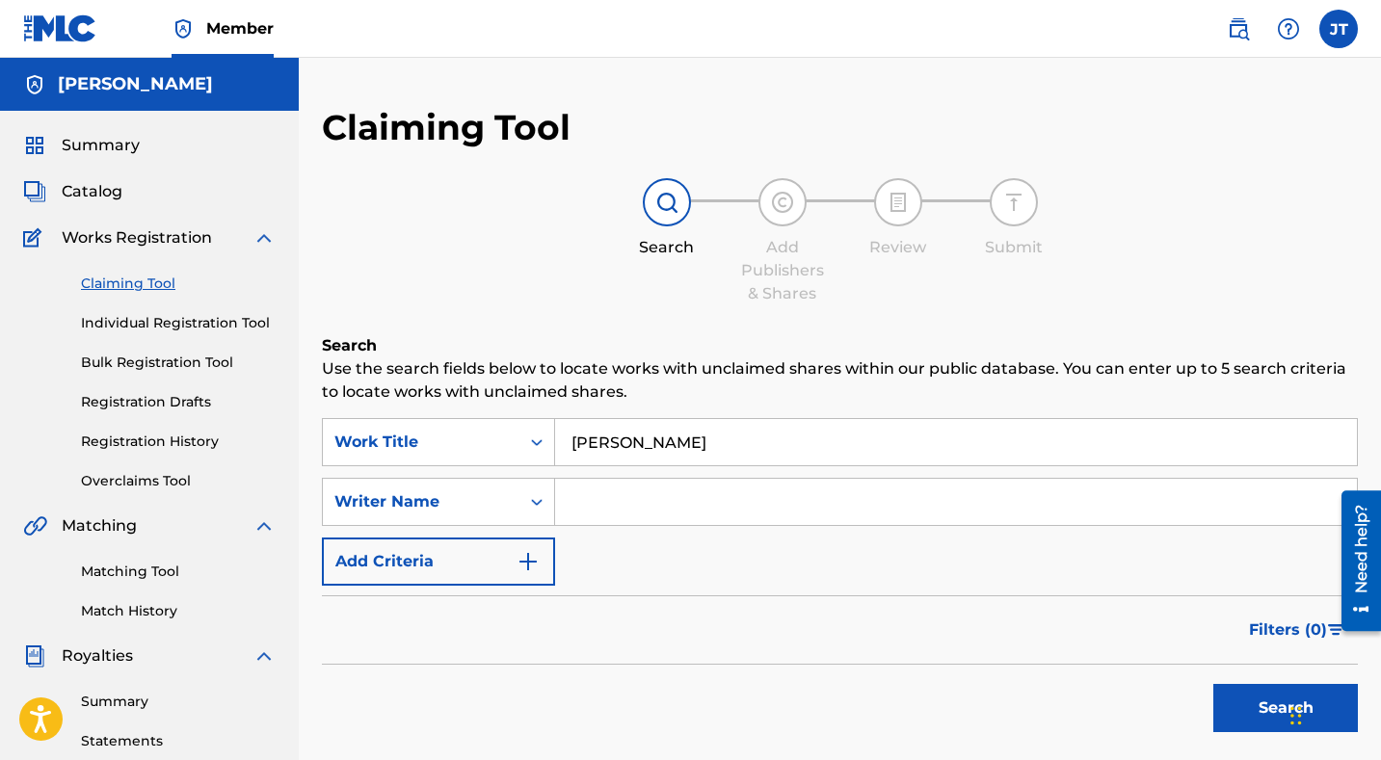
click at [620, 496] on input "Search Form" at bounding box center [956, 502] width 802 height 46
type input "[PERSON_NAME]"
click at [1213, 684] on button "Search" at bounding box center [1285, 708] width 145 height 48
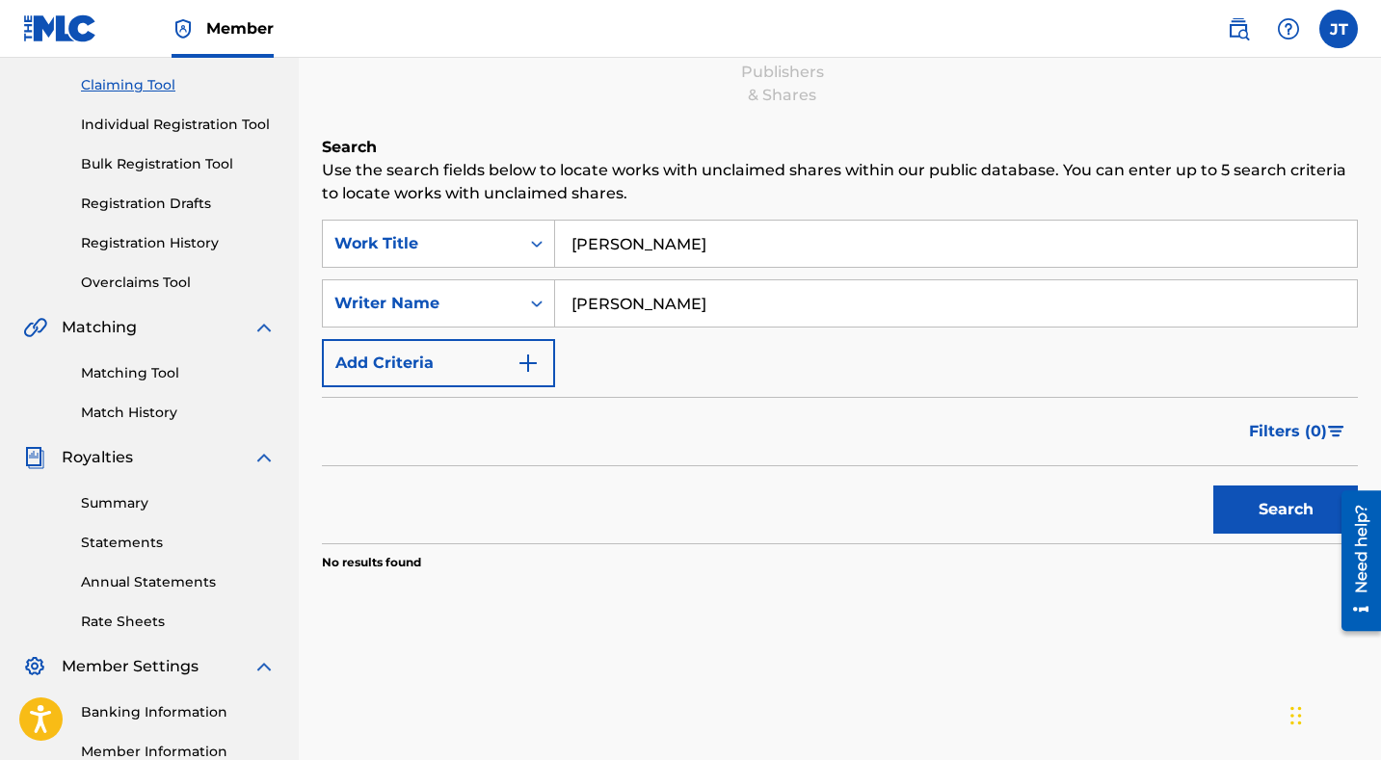
scroll to position [197, 0]
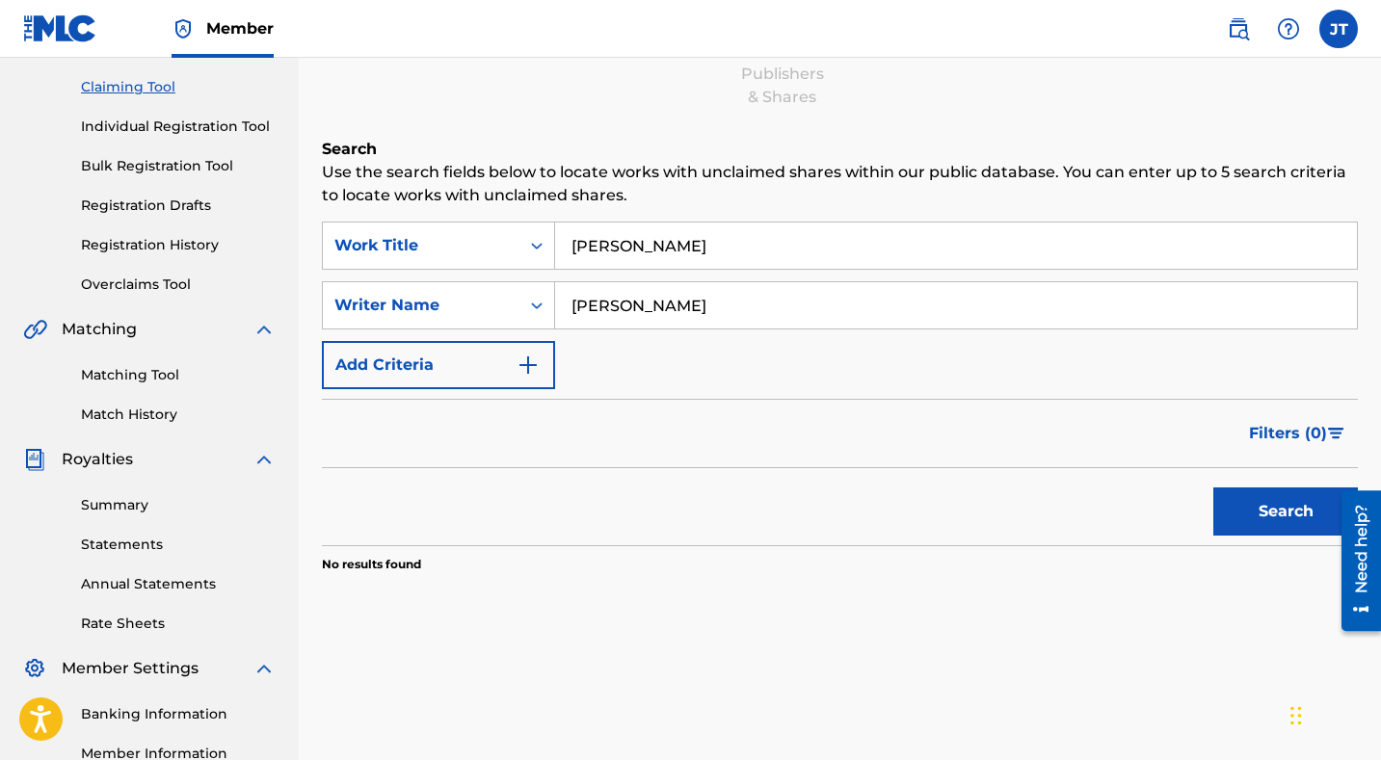
click at [1240, 490] on button "Search" at bounding box center [1285, 512] width 145 height 48
click at [545, 376] on button "Add Criteria" at bounding box center [438, 365] width 233 height 48
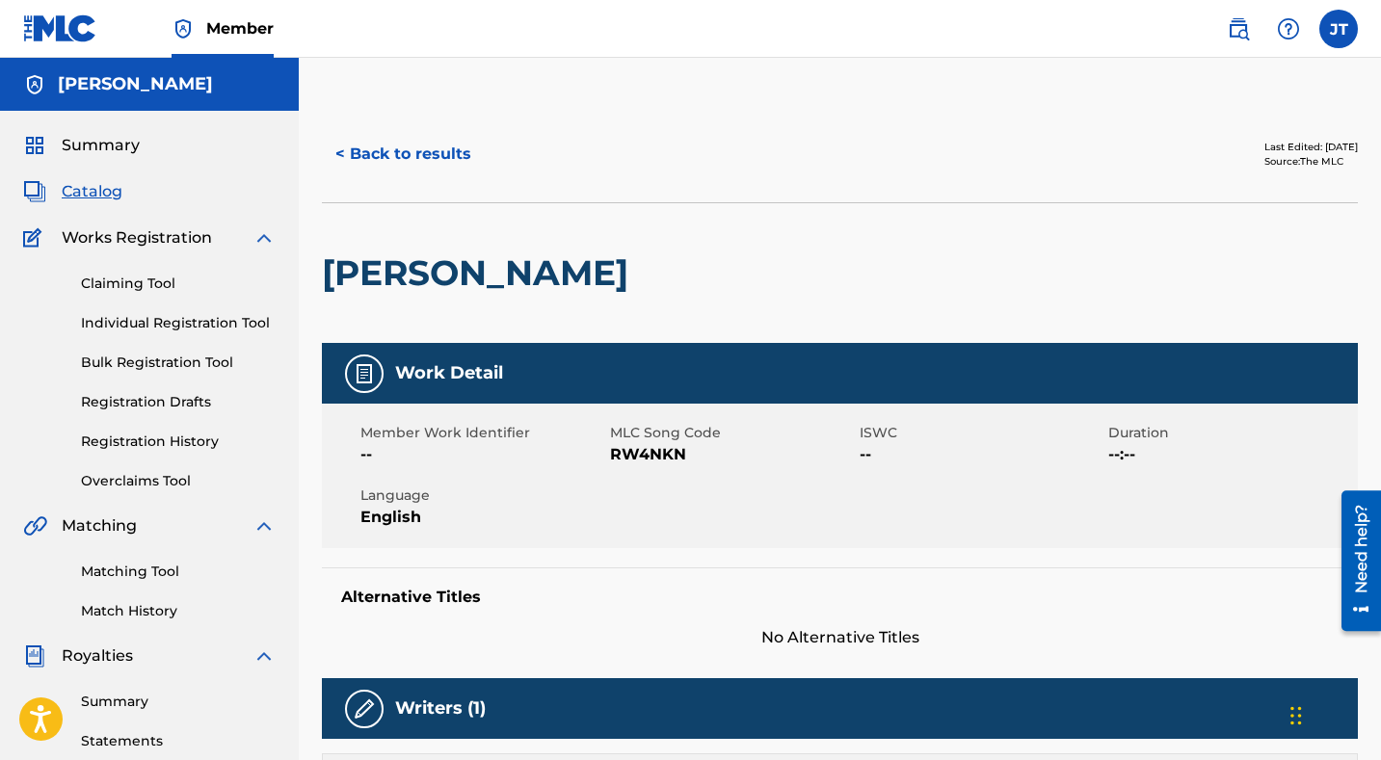
click at [379, 140] on button "< Back to results" at bounding box center [403, 154] width 163 height 48
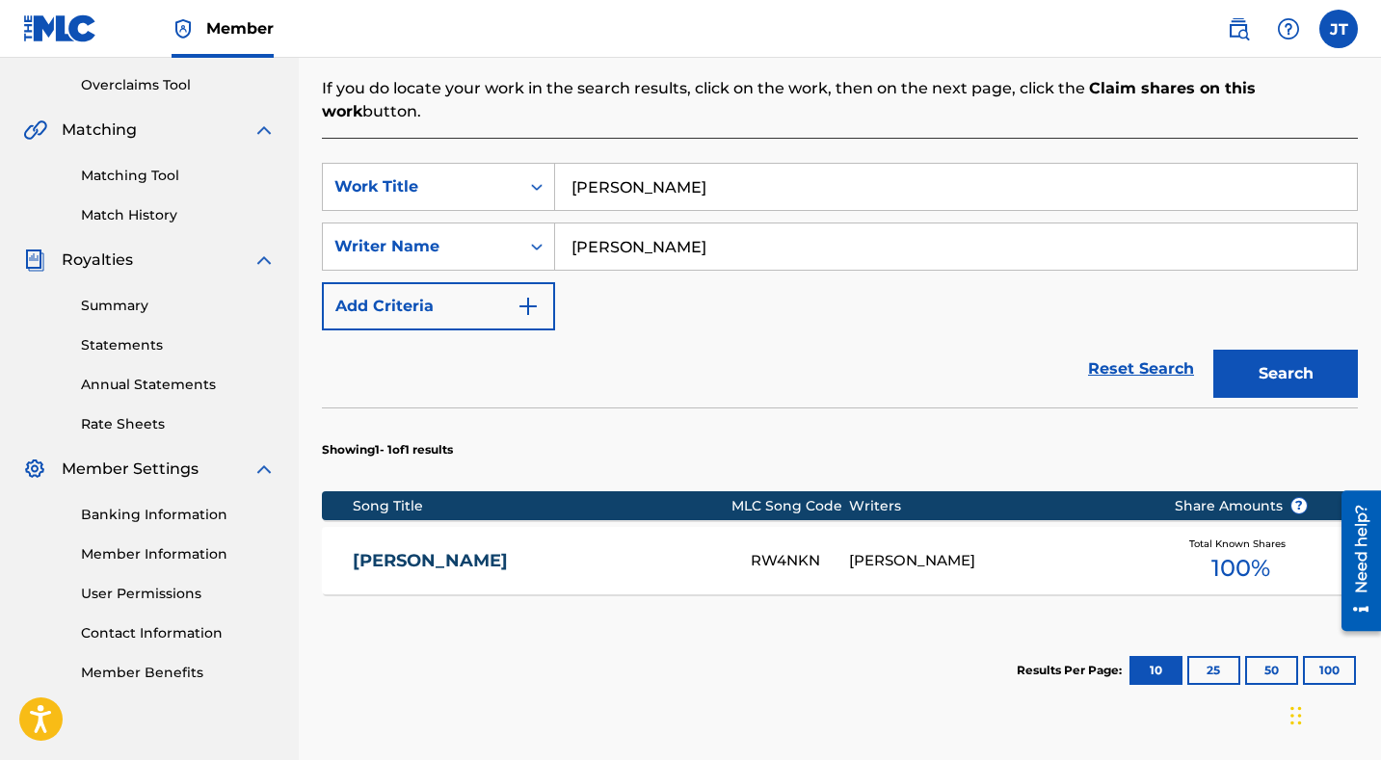
click at [657, 179] on input "[PERSON_NAME]" at bounding box center [956, 187] width 802 height 46
drag, startPoint x: 669, startPoint y: 172, endPoint x: 534, endPoint y: 157, distance: 135.7
click at [535, 163] on div "SearchWithCriteria0a092241-1a3c-493f-bdcb-d6f7dad5fd93 Work Title [PERSON_NAME]" at bounding box center [840, 187] width 1036 height 48
type input "[PERSON_NAME] children"
click at [1213, 350] on button "Search" at bounding box center [1285, 374] width 145 height 48
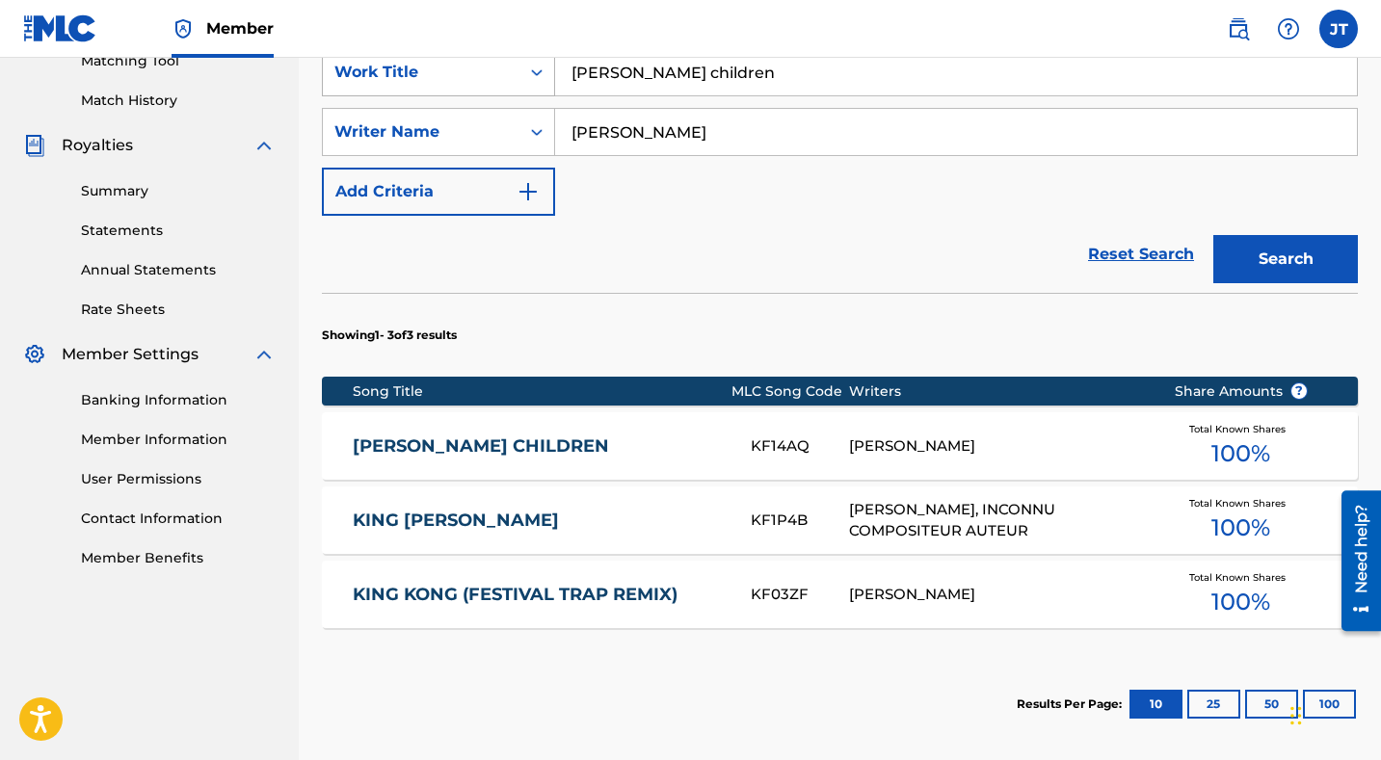
scroll to position [557, 0]
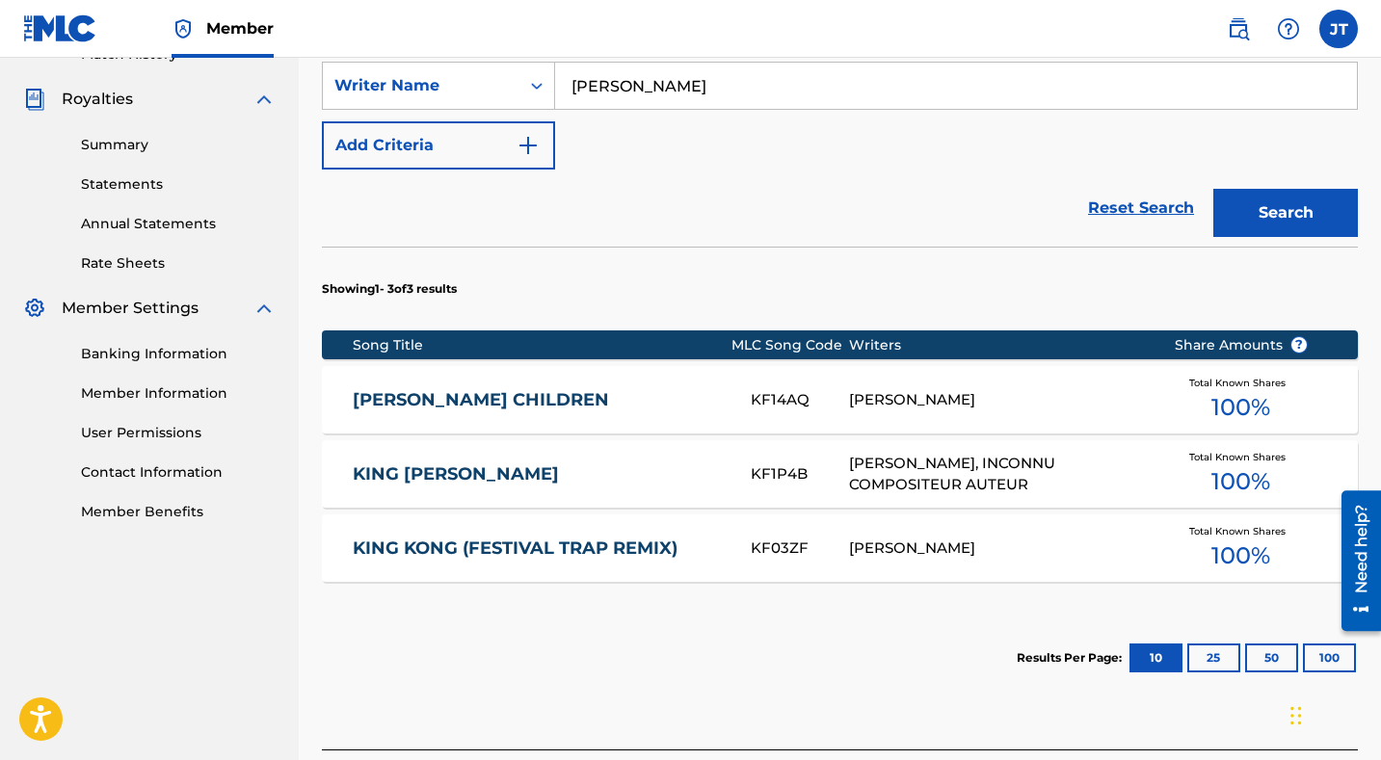
click at [1214, 644] on button "25" at bounding box center [1213, 658] width 53 height 29
click at [1012, 389] on div "[PERSON_NAME]" at bounding box center [996, 400] width 295 height 22
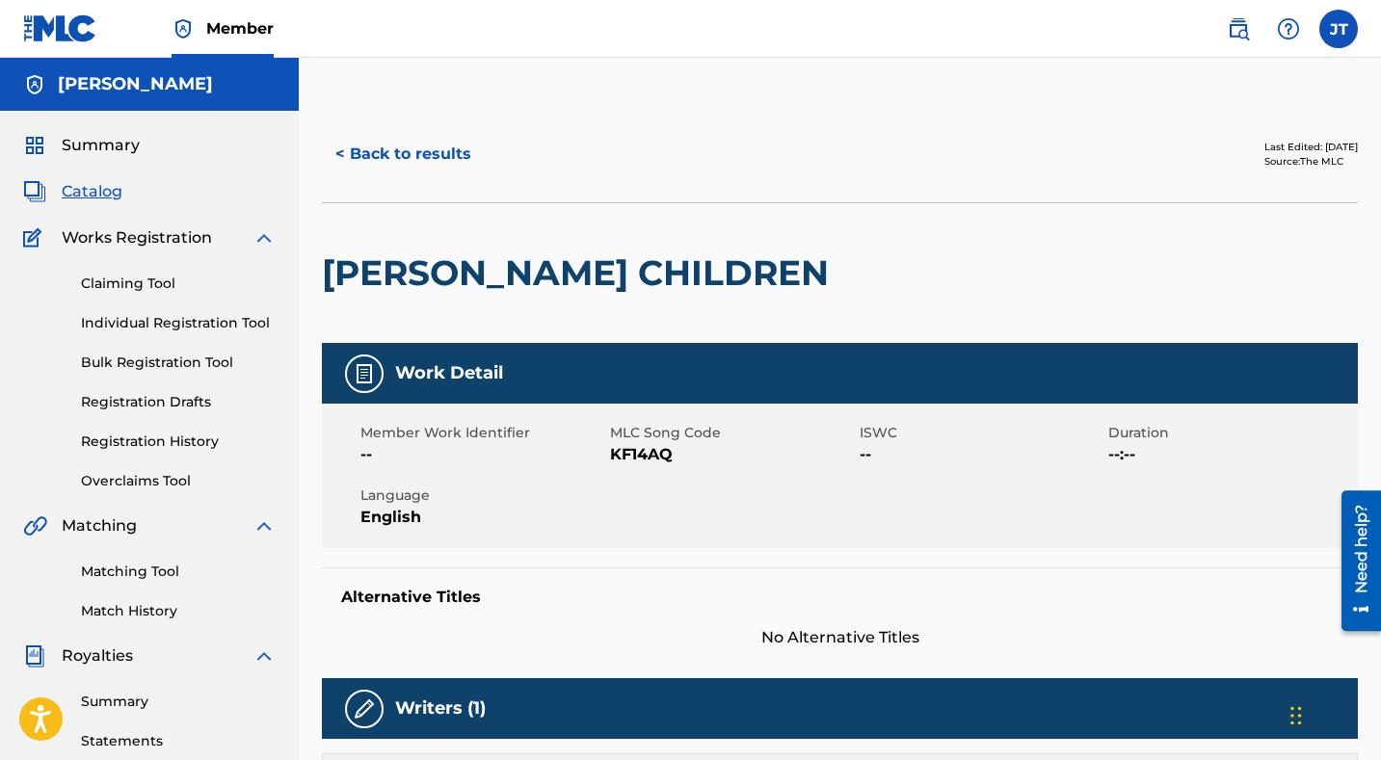
click at [400, 151] on button "< Back to results" at bounding box center [403, 154] width 163 height 48
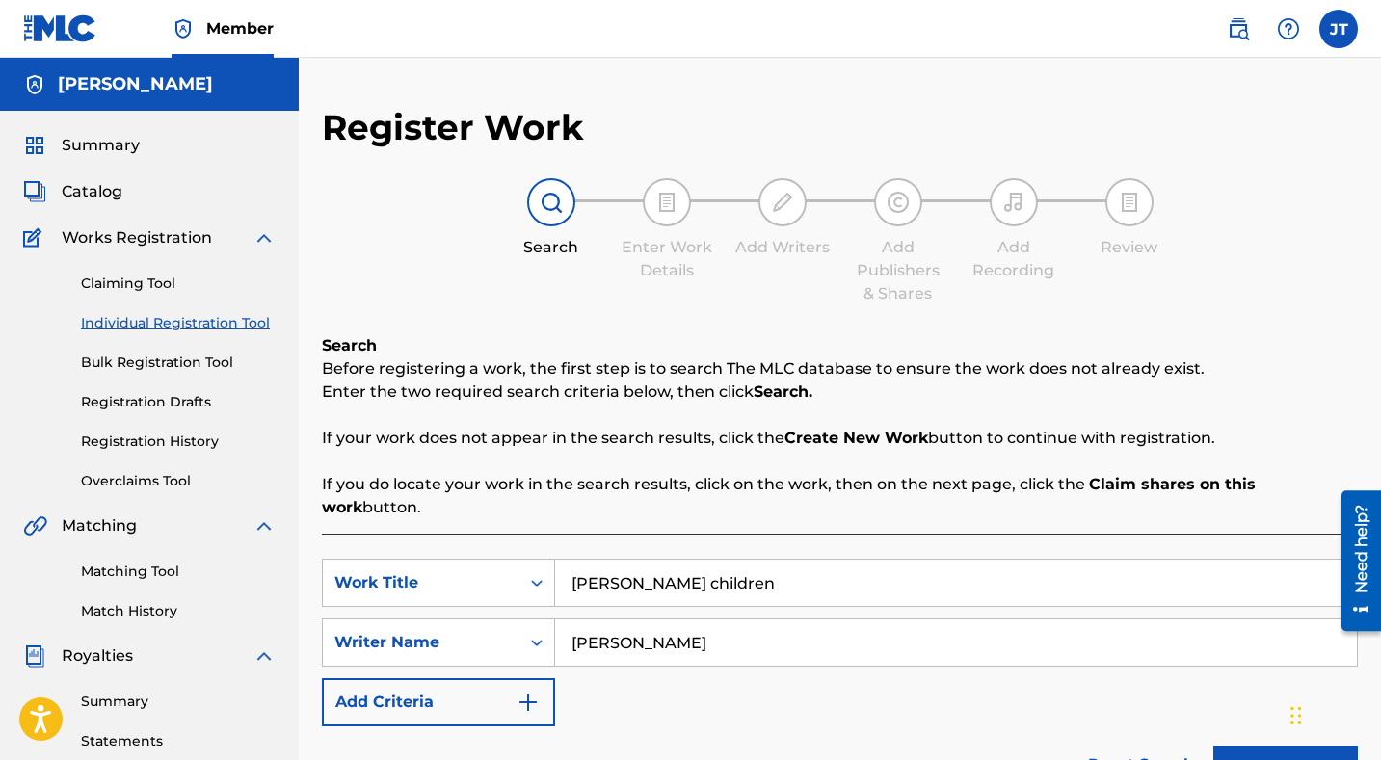
scroll to position [435, 0]
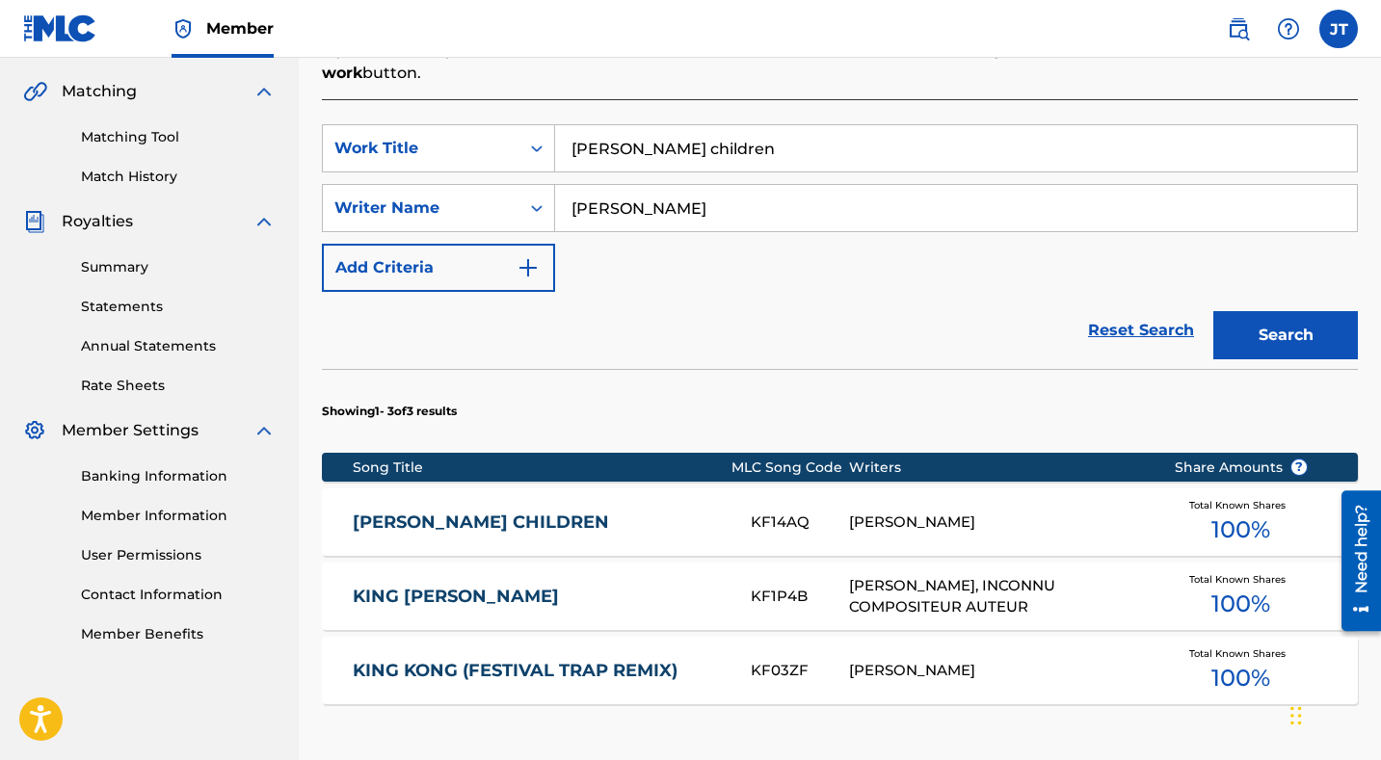
click at [133, 147] on div "Matching Tool Match History" at bounding box center [149, 145] width 253 height 84
click at [125, 144] on link "Matching Tool" at bounding box center [178, 137] width 195 height 20
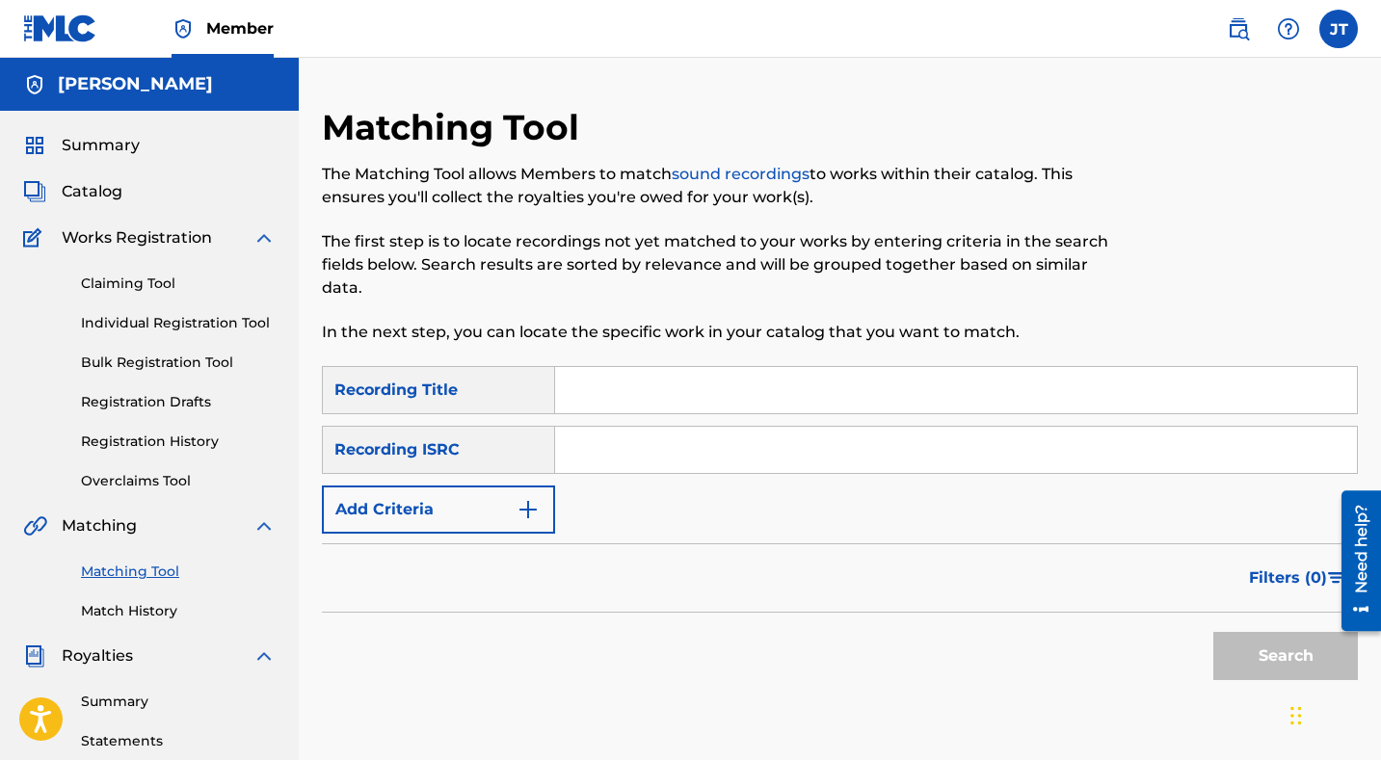
click at [651, 392] on input "Search Form" at bounding box center [956, 390] width 802 height 46
type input "smoke alarm"
click at [1213, 632] on button "Search" at bounding box center [1285, 656] width 145 height 48
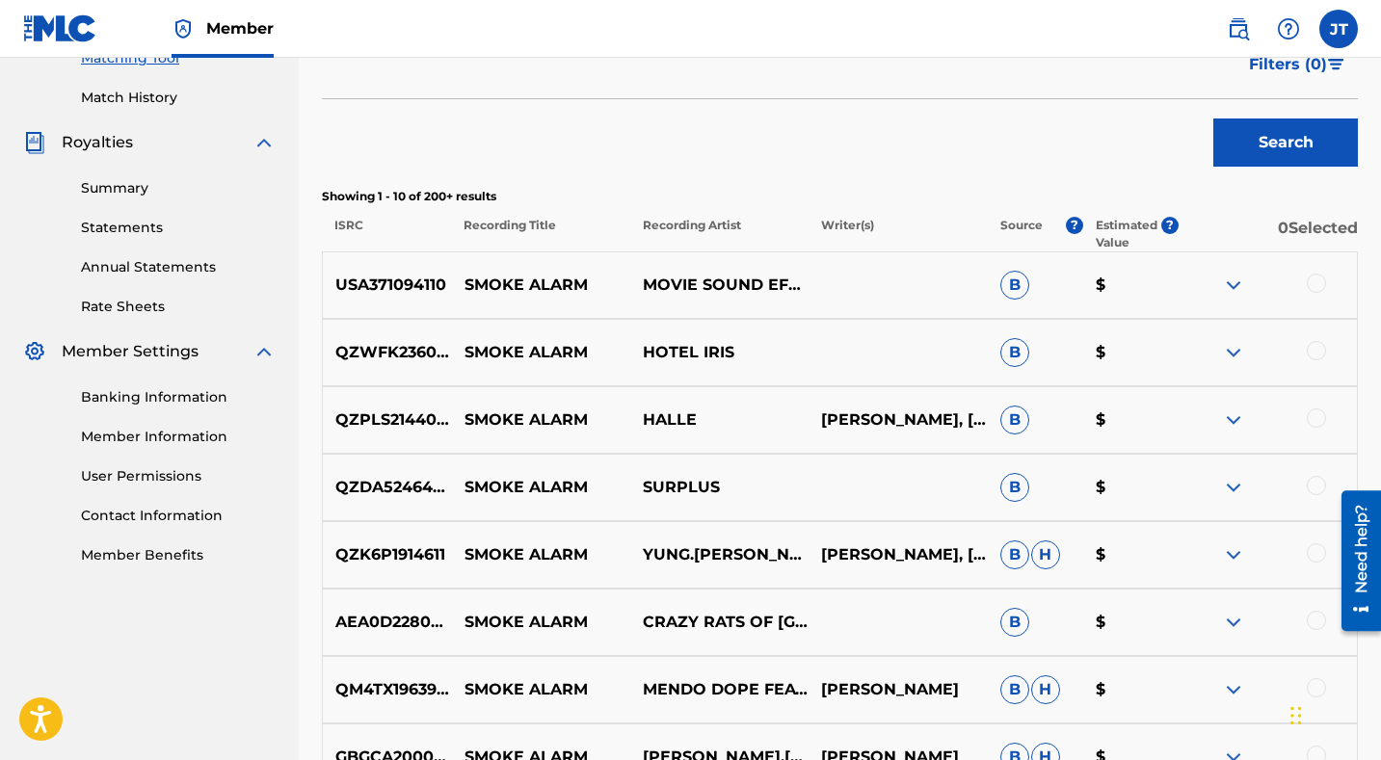
scroll to position [507, 0]
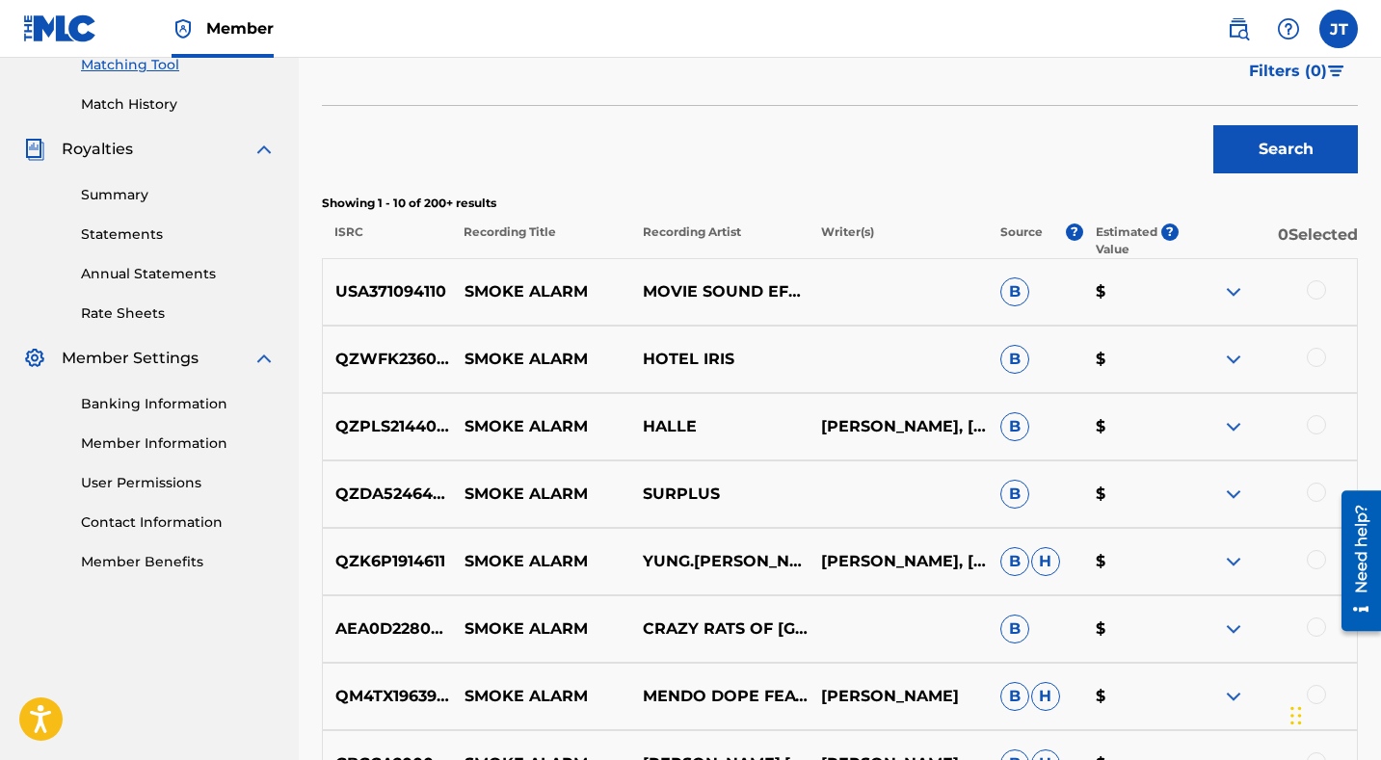
click at [1011, 288] on span "B" at bounding box center [1014, 292] width 29 height 29
click at [1235, 287] on img at bounding box center [1233, 291] width 23 height 23
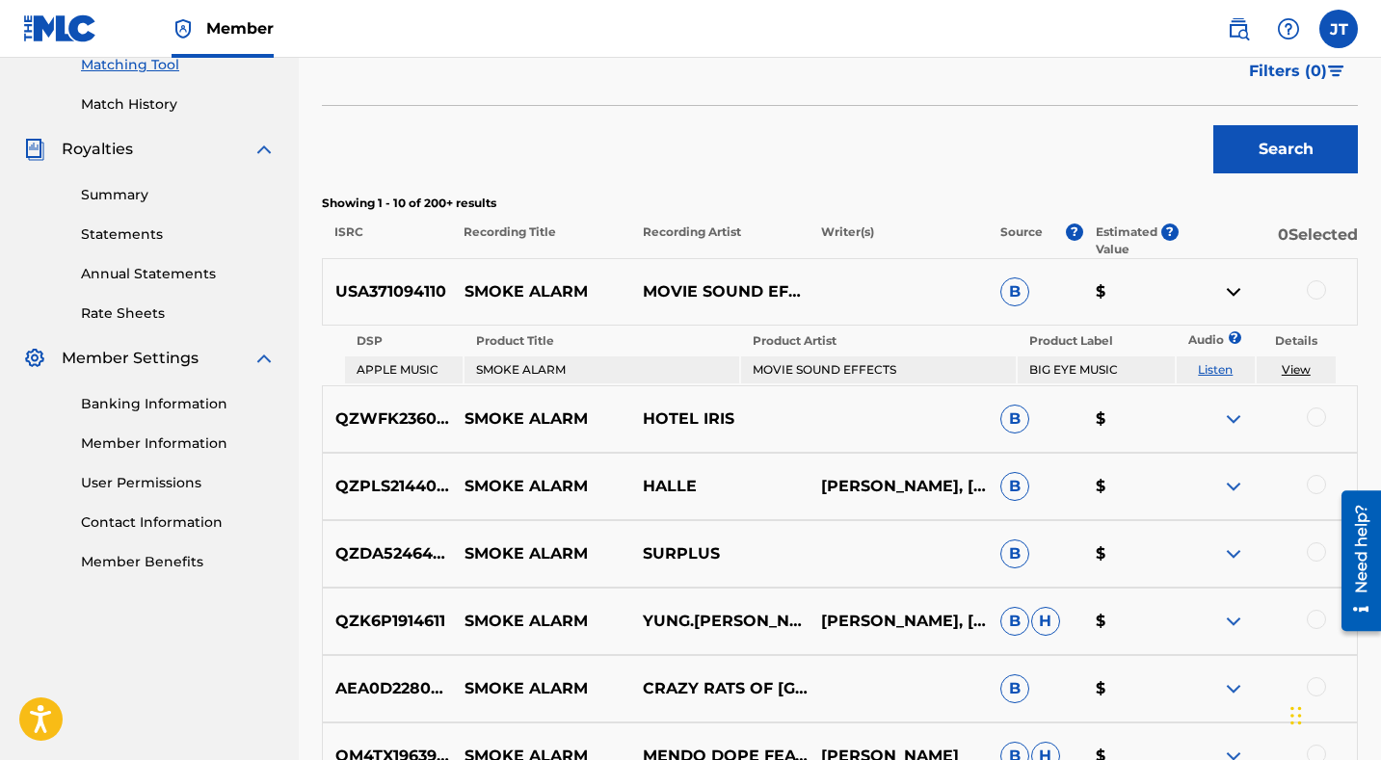
click at [1211, 369] on link "Listen" at bounding box center [1215, 369] width 35 height 14
click at [1291, 366] on link "View" at bounding box center [1296, 369] width 29 height 14
click at [1310, 288] on div at bounding box center [1316, 289] width 19 height 19
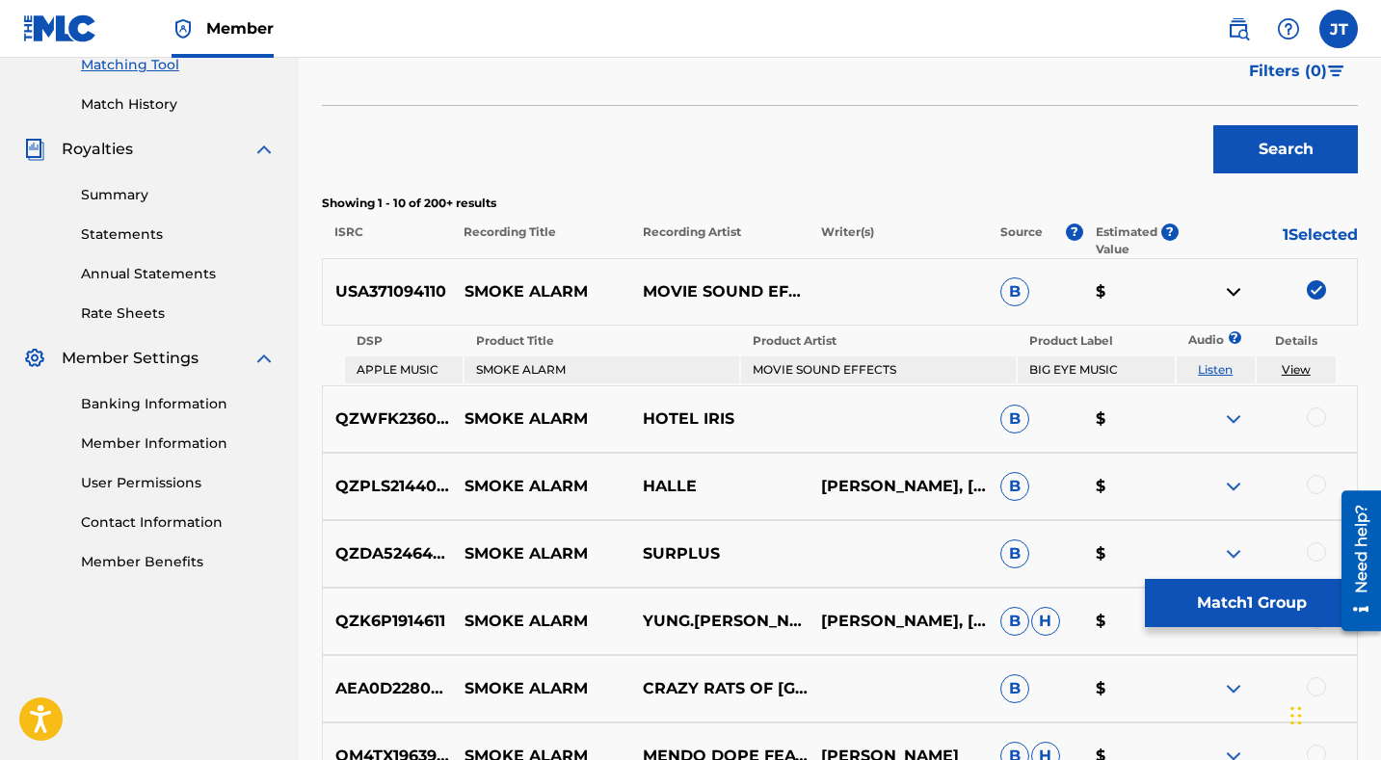
click at [1101, 288] on p "$" at bounding box center [1130, 291] width 95 height 23
click at [1232, 598] on button "Match 1 Group" at bounding box center [1251, 603] width 213 height 48
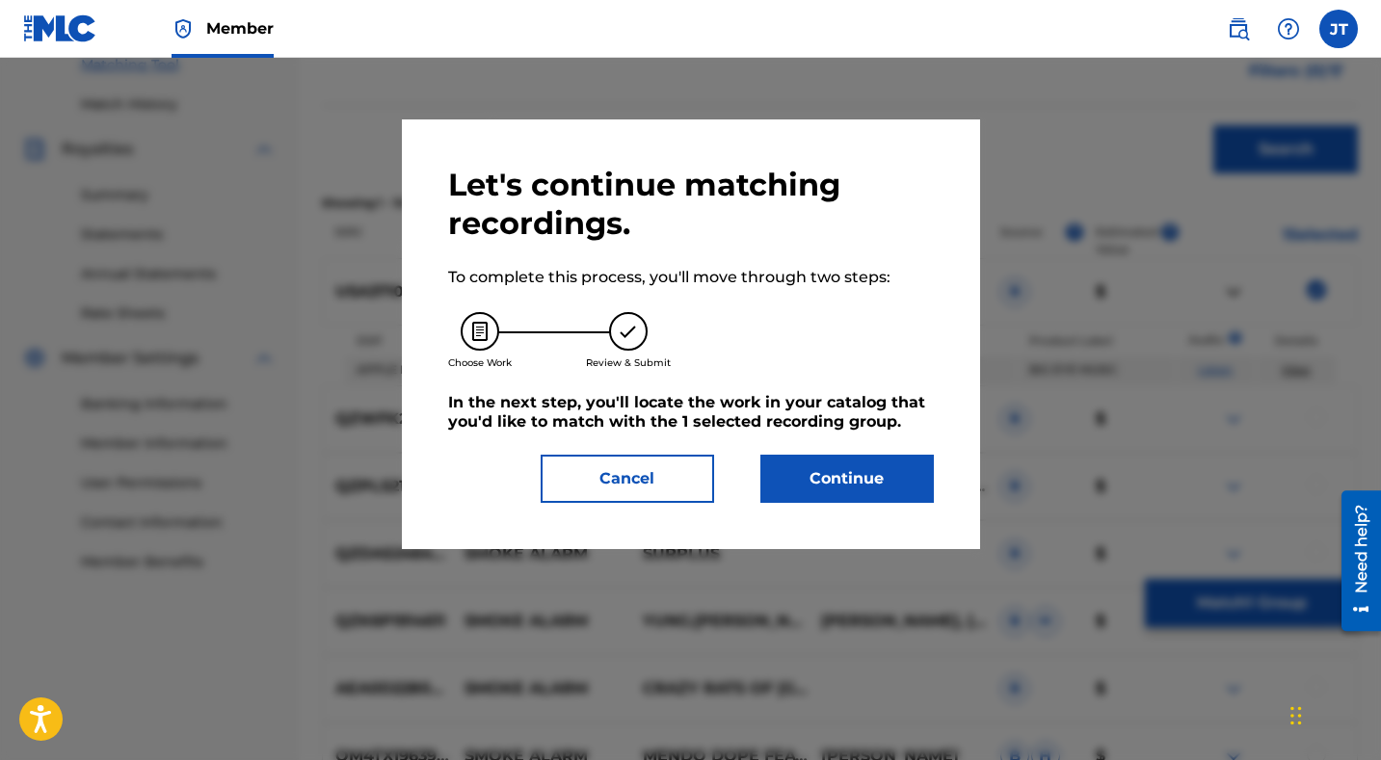
click at [891, 471] on button "Continue" at bounding box center [846, 479] width 173 height 48
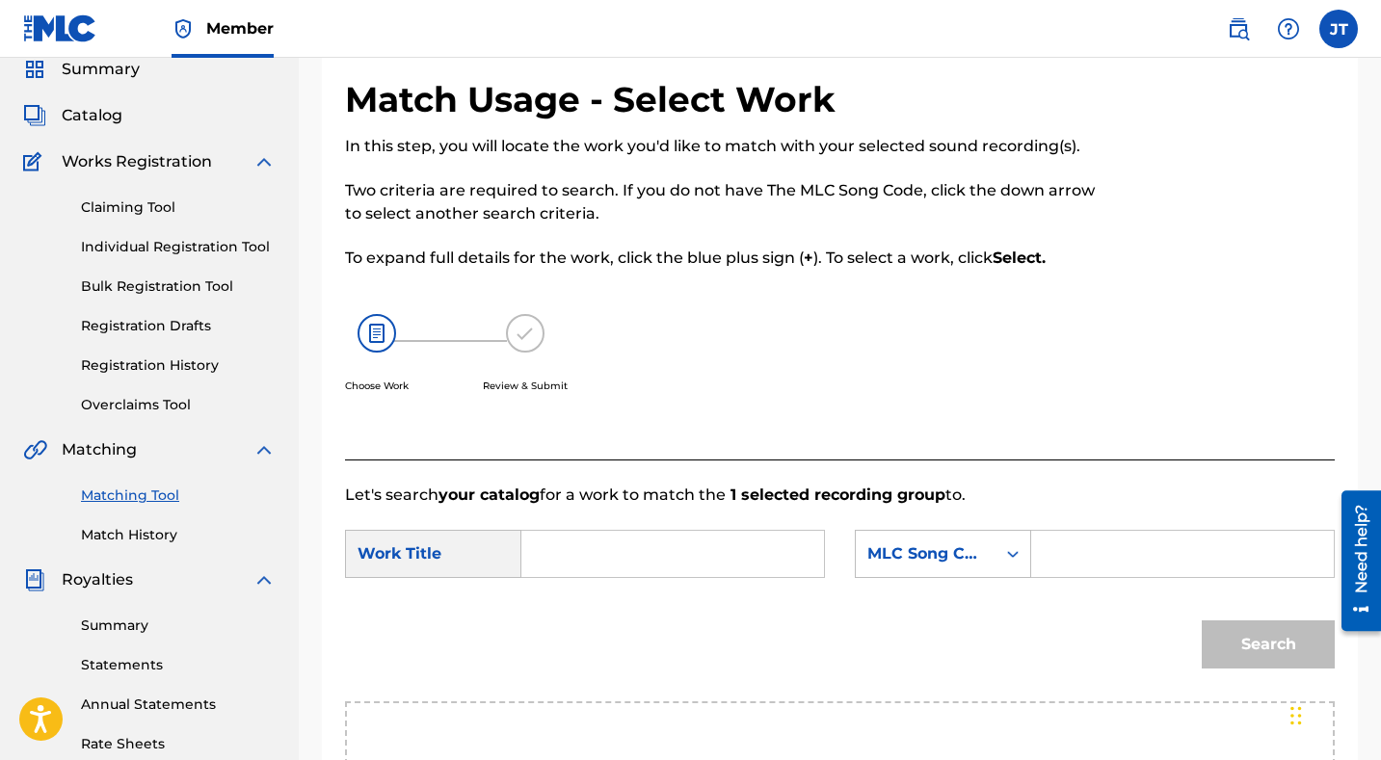
scroll to position [0, 0]
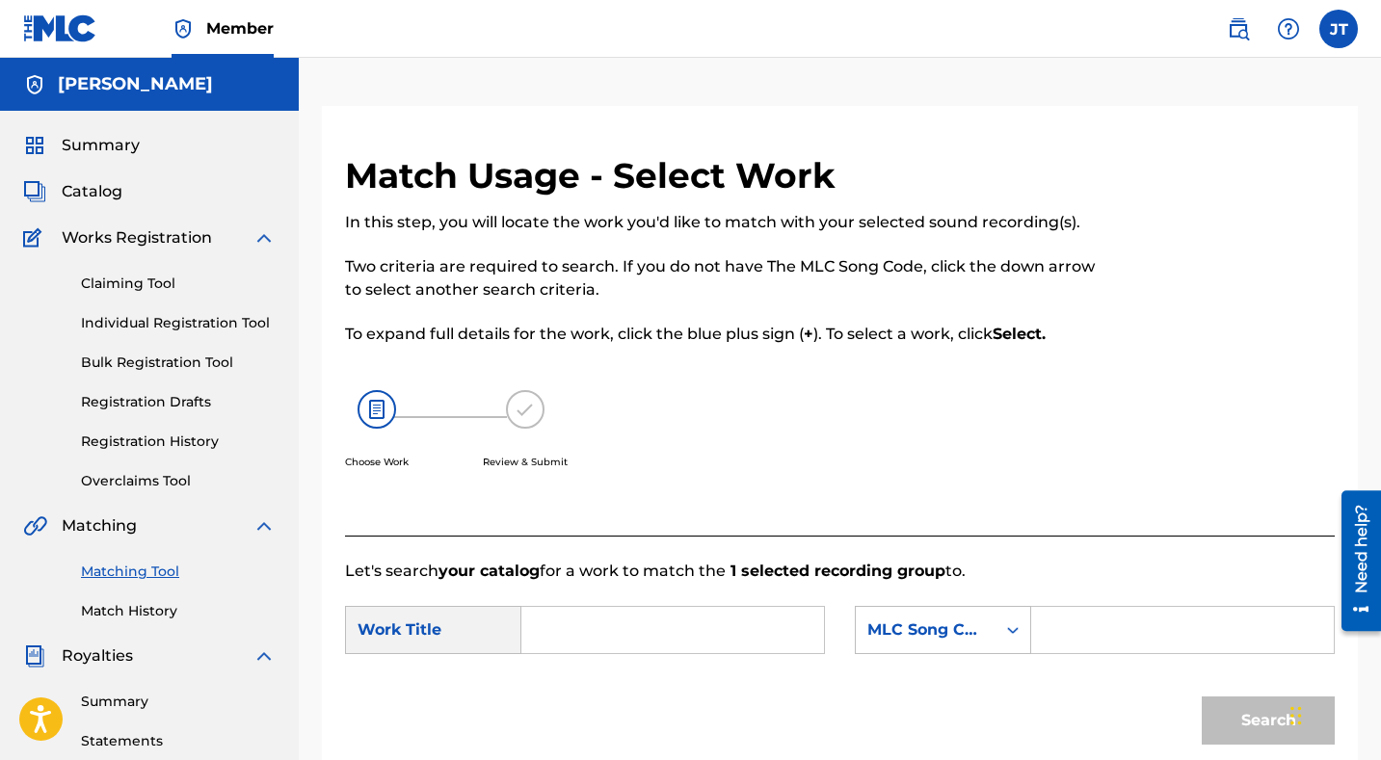
click at [541, 409] on img at bounding box center [525, 409] width 39 height 39
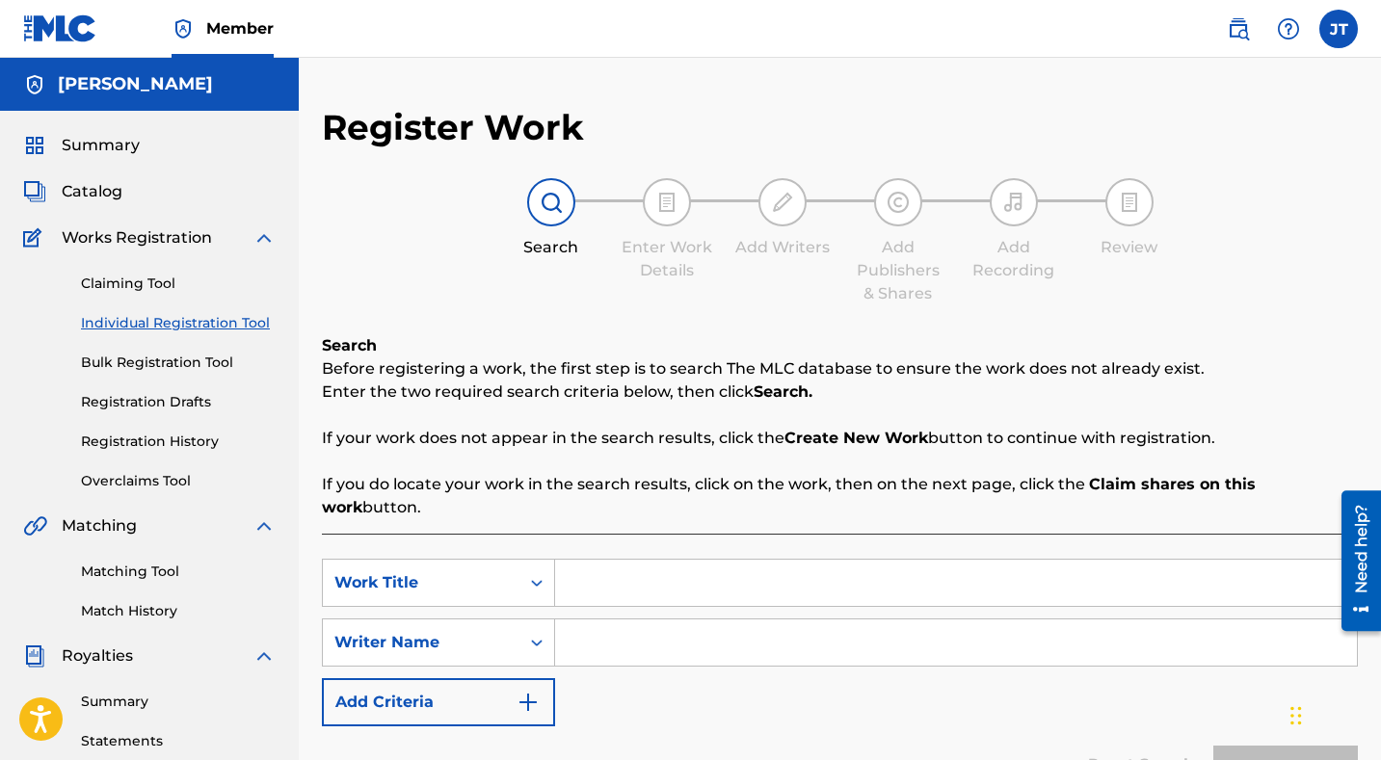
click at [67, 36] on img at bounding box center [60, 28] width 74 height 28
